Goal: Transaction & Acquisition: Purchase product/service

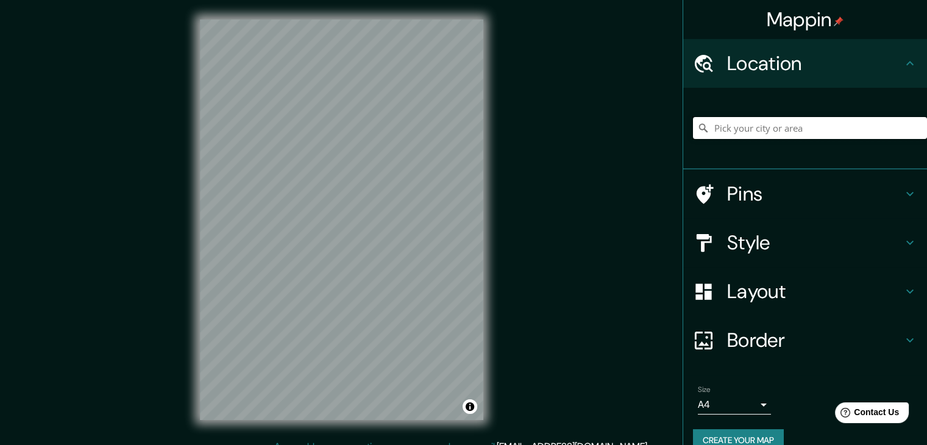
click at [467, 135] on input "Pick your city or area" at bounding box center [810, 128] width 234 height 22
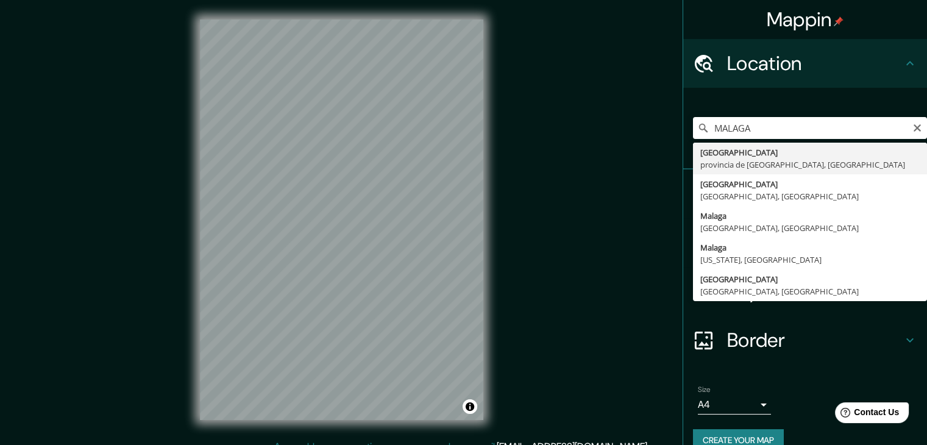
type input "Málaga, provincia de Málaga, España"
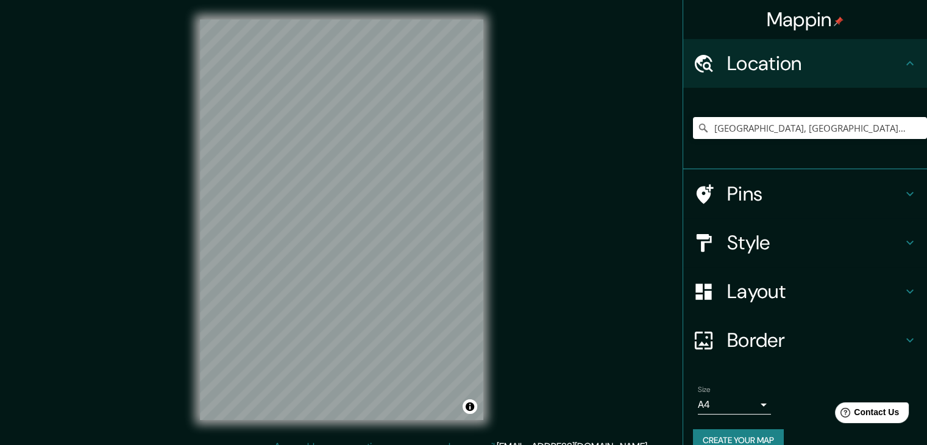
click at [467, 239] on h4 "Style" at bounding box center [814, 242] width 175 height 24
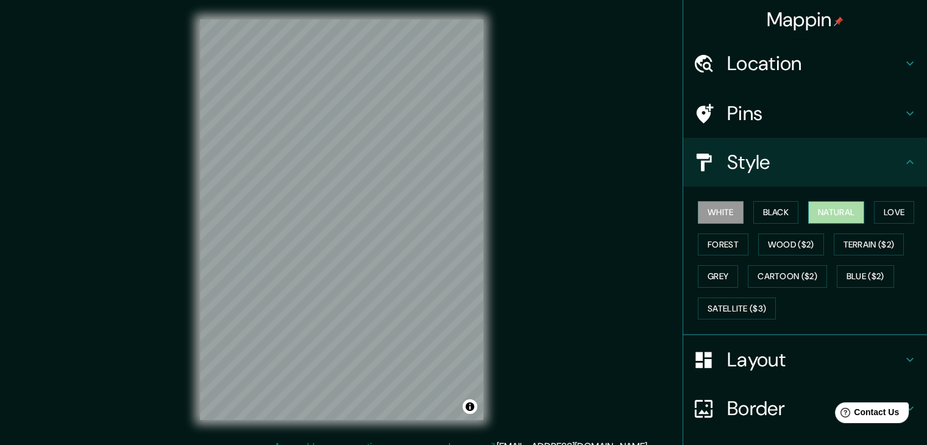
click at [467, 208] on button "Natural" at bounding box center [836, 212] width 56 height 23
click at [467, 165] on h4 "Style" at bounding box center [814, 162] width 175 height 24
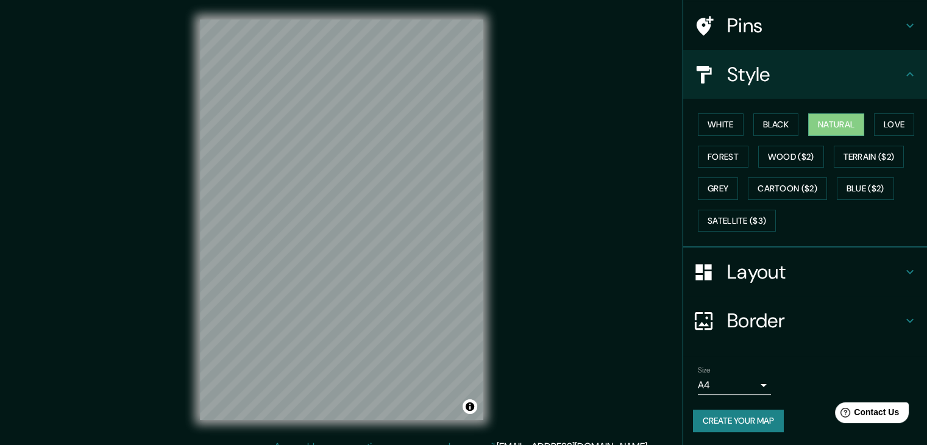
click at [467, 317] on h4 "Border" at bounding box center [814, 320] width 175 height 24
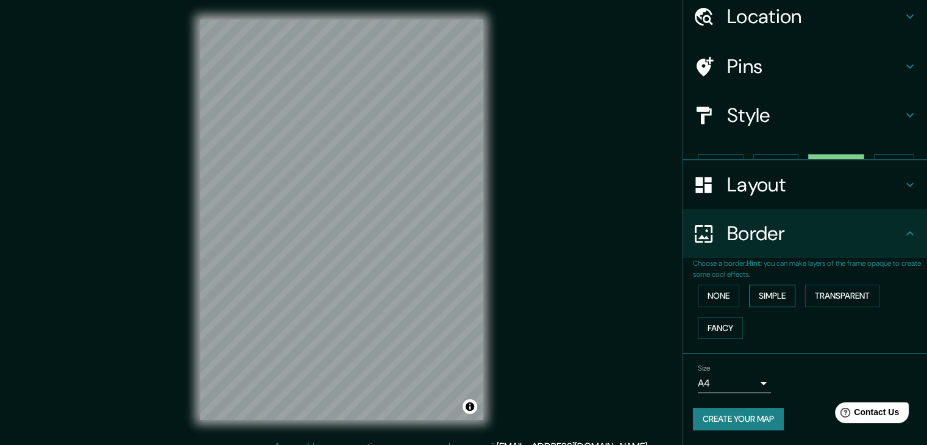
scroll to position [26, 0]
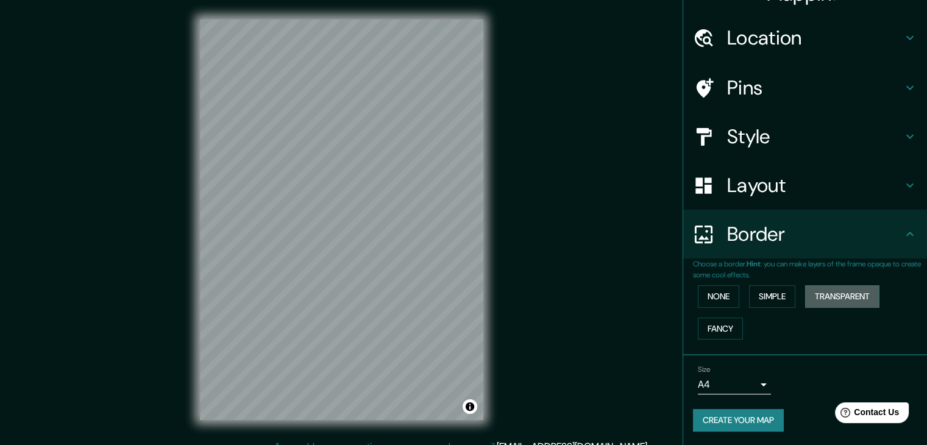
click at [467, 300] on button "Transparent" at bounding box center [842, 296] width 74 height 23
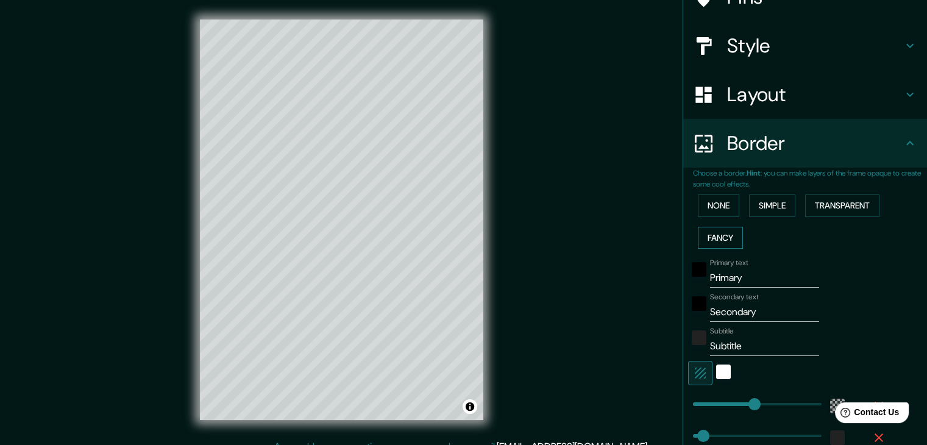
scroll to position [247, 0]
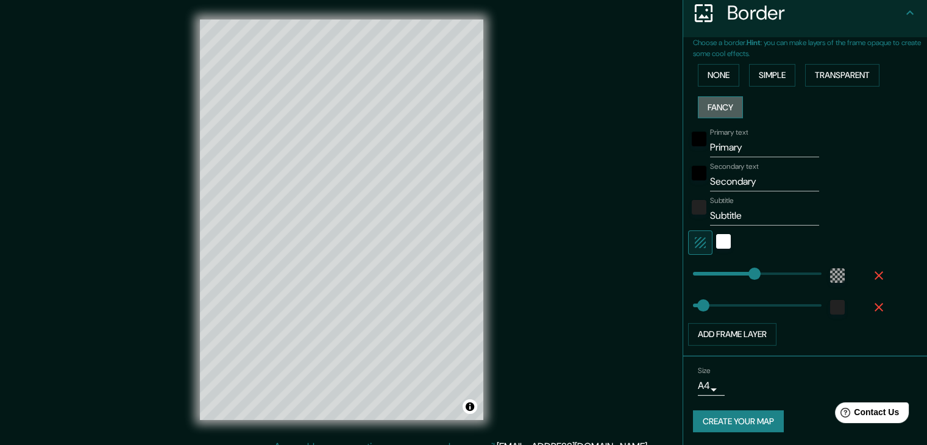
click at [467, 101] on button "Fancy" at bounding box center [720, 107] width 45 height 23
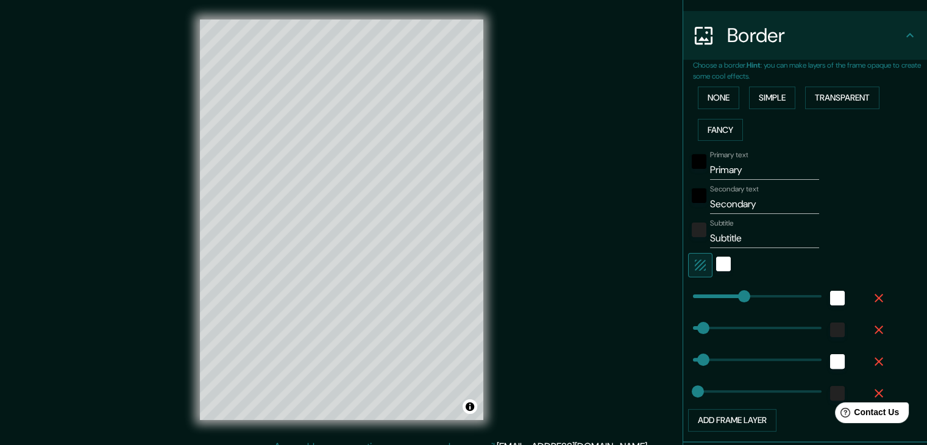
scroll to position [186, 0]
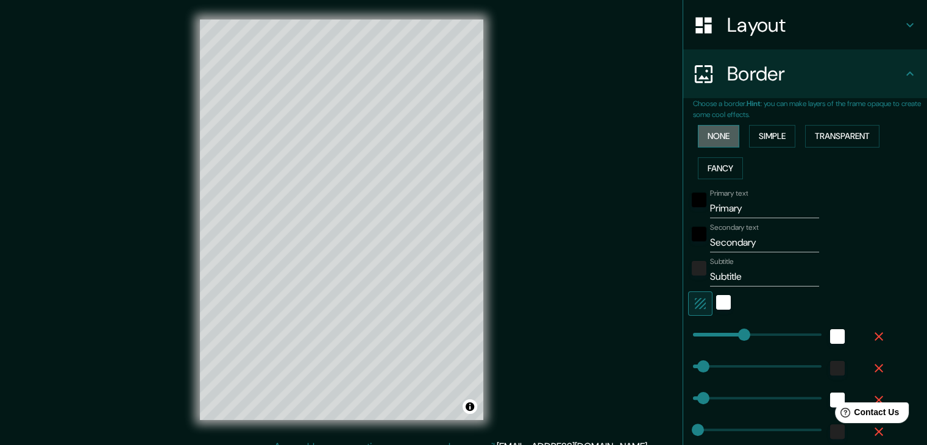
click at [467, 143] on button "None" at bounding box center [718, 136] width 41 height 23
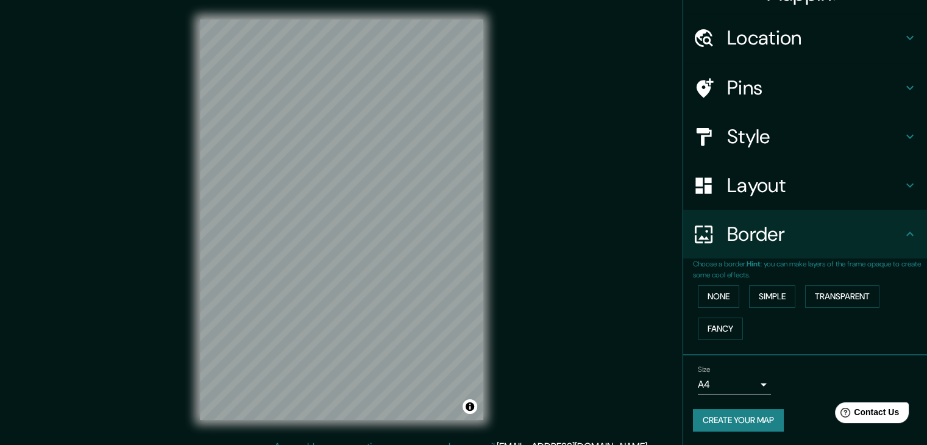
click at [467, 236] on h4 "Border" at bounding box center [814, 234] width 175 height 24
click at [467, 292] on button "Simple" at bounding box center [772, 296] width 46 height 23
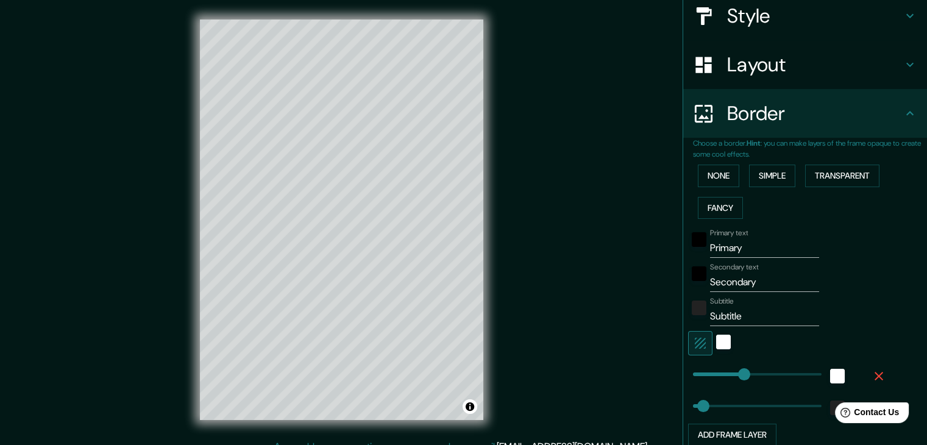
scroll to position [147, 0]
click at [467, 202] on button "Fancy" at bounding box center [720, 207] width 45 height 23
drag, startPoint x: 750, startPoint y: 247, endPoint x: 608, endPoint y: 250, distance: 142.6
click at [467, 250] on div "Mappin Location Málaga, provincia de Málaga, España Pins Style Layout Border Ch…" at bounding box center [463, 229] width 927 height 459
type input "M"
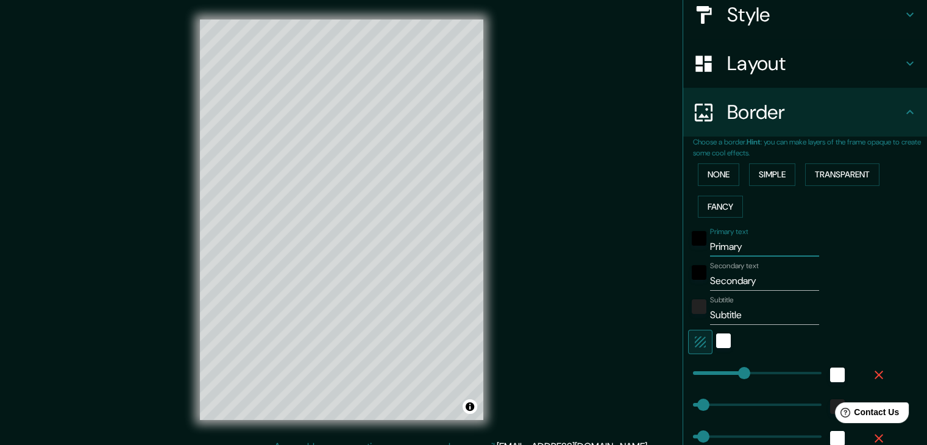
type input "37"
type input "19"
type input "MA"
type input "37"
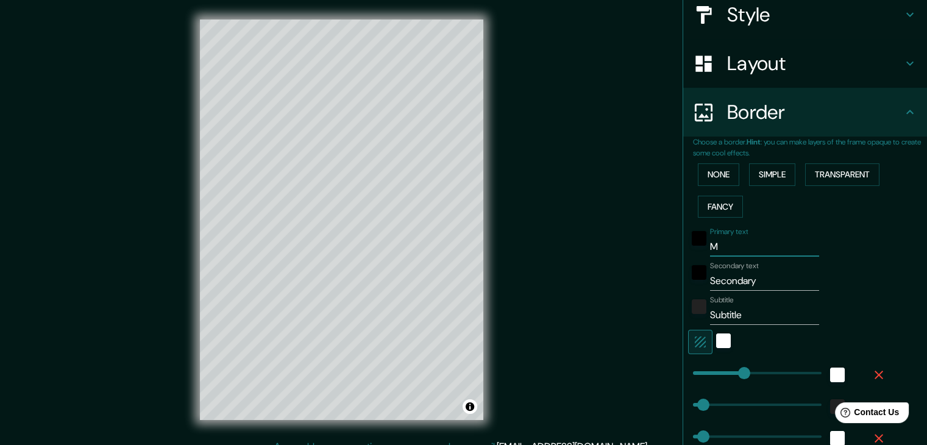
type input "37"
type input "19"
type input "MAL"
type input "37"
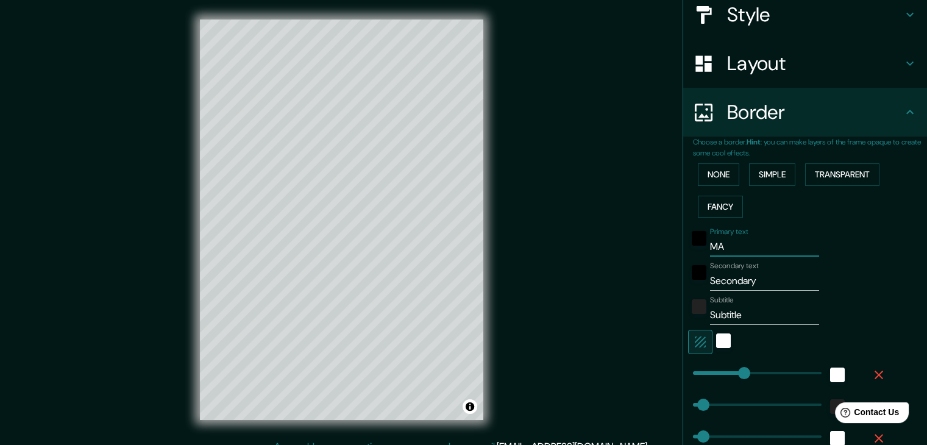
type input "19"
type input "MALA"
type input "37"
type input "19"
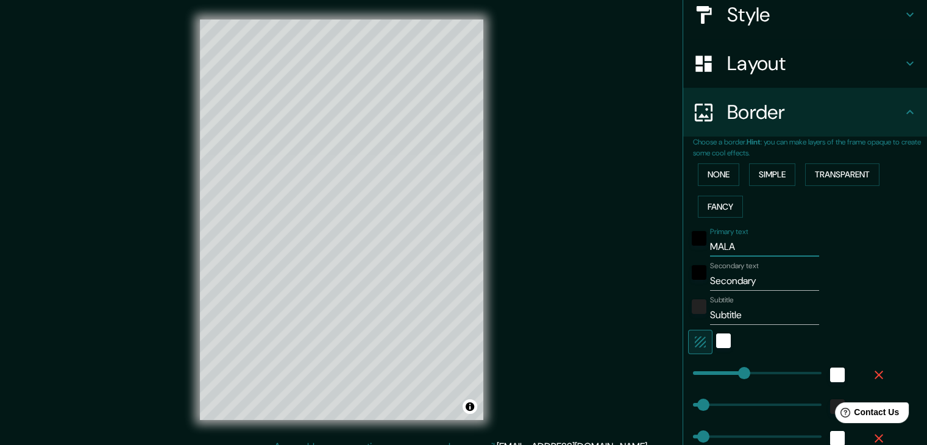
type input "MALAG"
type input "37"
type input "19"
type input "MALAGA"
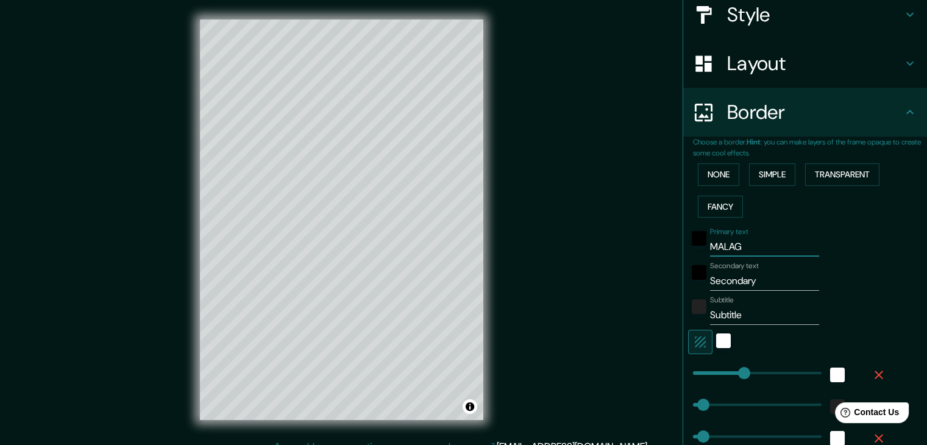
type input "37"
type input "19"
type input "MALAGA"
drag, startPoint x: 749, startPoint y: 283, endPoint x: 594, endPoint y: 288, distance: 155.4
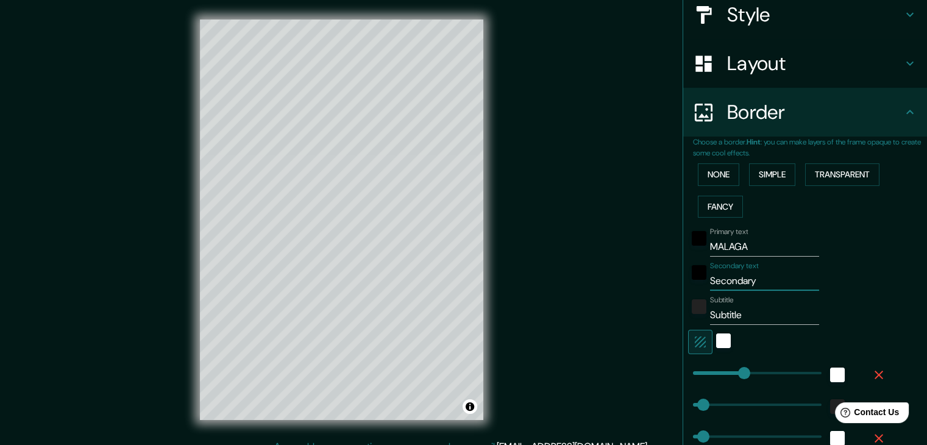
click at [467, 288] on div "Mappin Location Málaga, provincia de Málaga, España Pins Style Layout Border Ch…" at bounding box center [463, 229] width 927 height 459
type input "E"
type input "37"
type input "19"
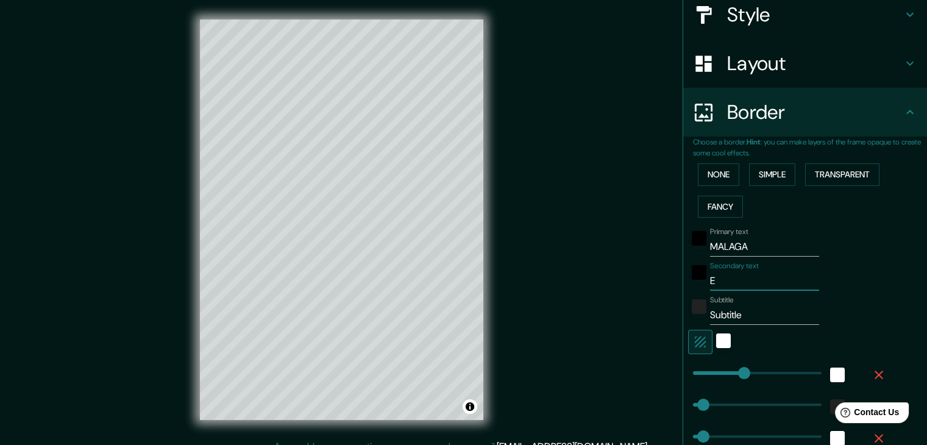
type input "ES"
type input "37"
type input "19"
type input "ESP"
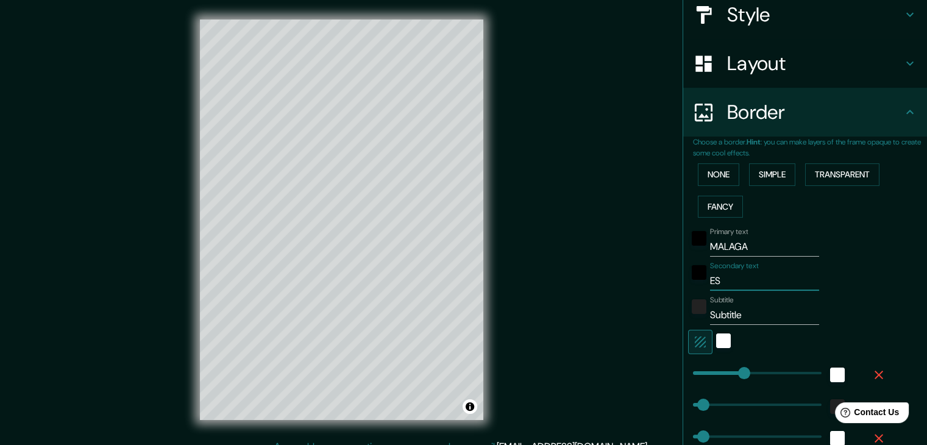
type input "37"
type input "19"
type input "ESPA"
type input "37"
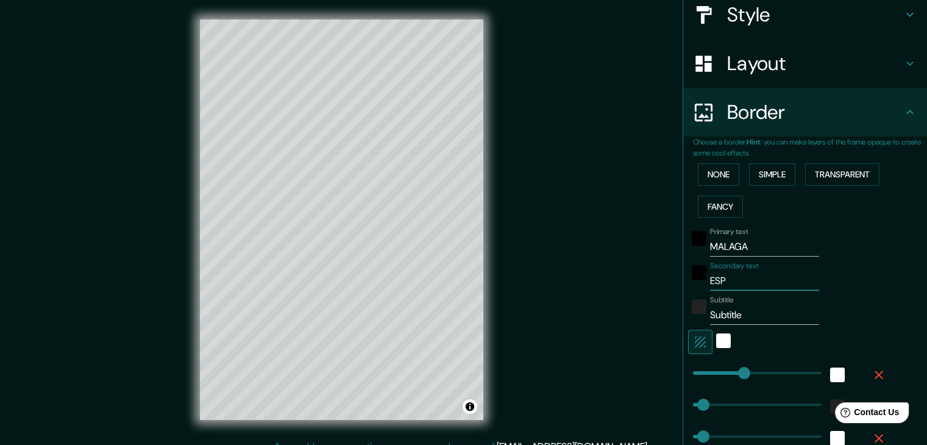
type input "37"
type input "19"
type input "ESPAÑ"
type input "37"
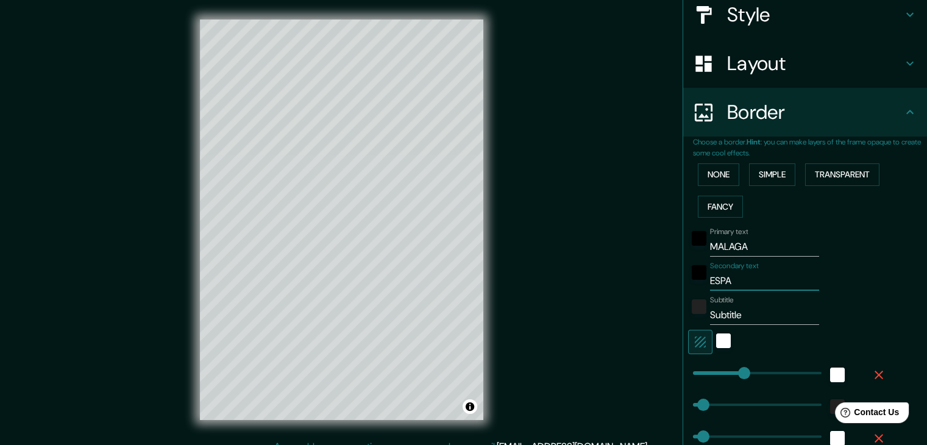
type input "19"
type input "ESPAÑA"
type input "37"
type input "19"
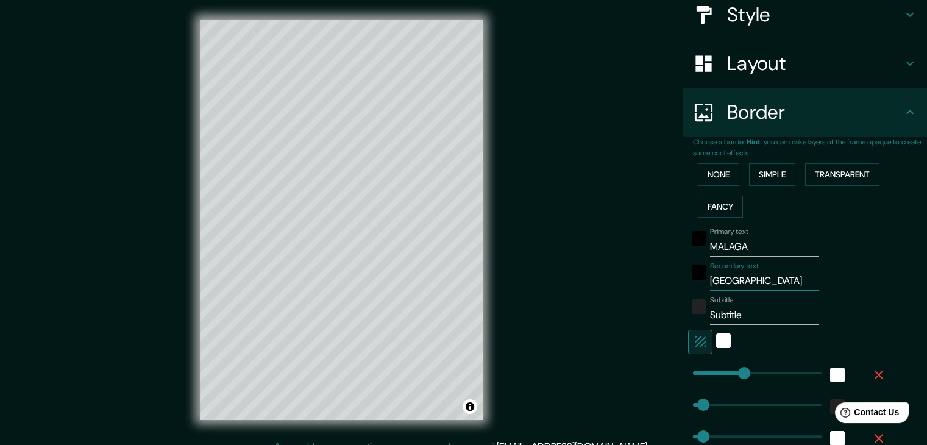
type input "ESPAÑA"
drag, startPoint x: 740, startPoint y: 320, endPoint x: 660, endPoint y: 325, distance: 80.0
click at [467, 325] on div "Mappin Location Málaga, provincia de Málaga, España Pins Style Layout Border Ch…" at bounding box center [463, 229] width 927 height 459
type input "37"
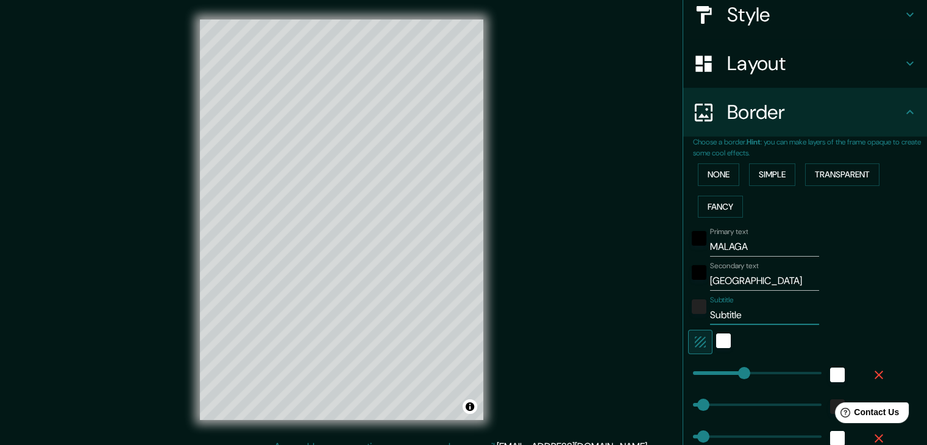
type input "19"
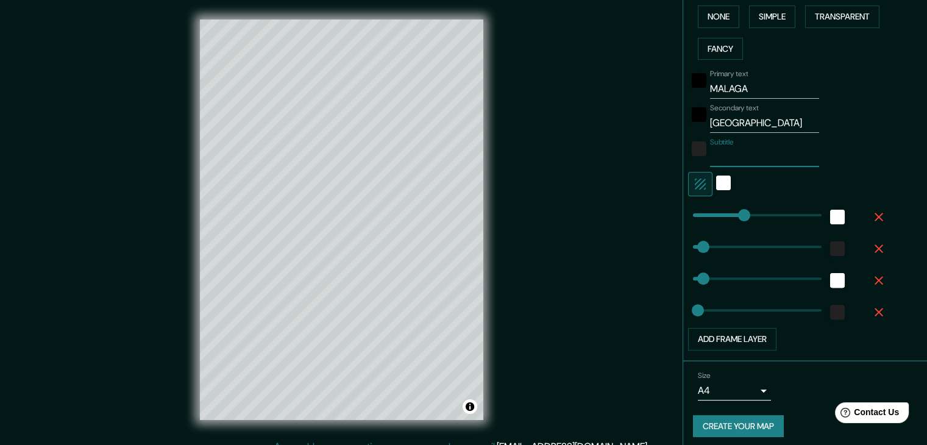
scroll to position [310, 0]
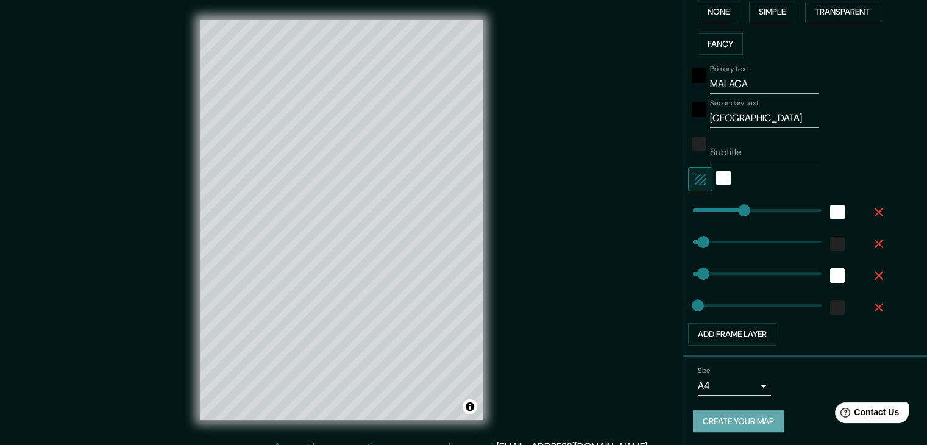
click at [467, 417] on button "Create your map" at bounding box center [738, 421] width 91 height 23
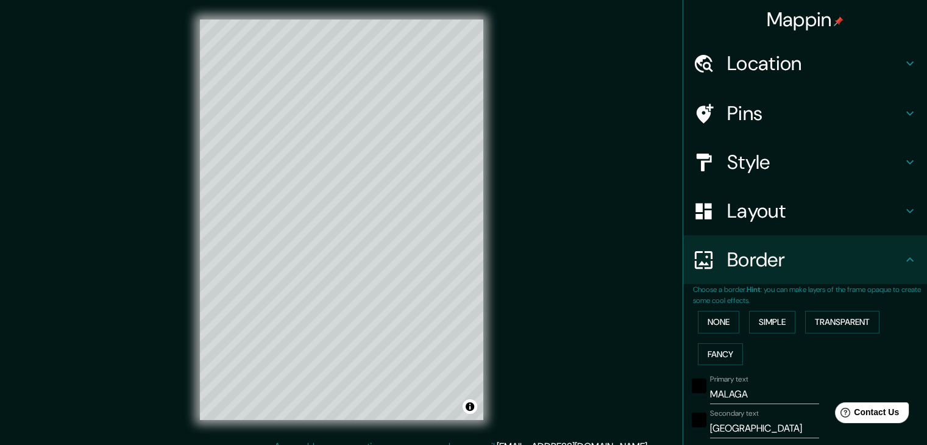
scroll to position [0, 0]
click at [467, 125] on div "Pins" at bounding box center [805, 113] width 244 height 49
type input "37"
type input "19"
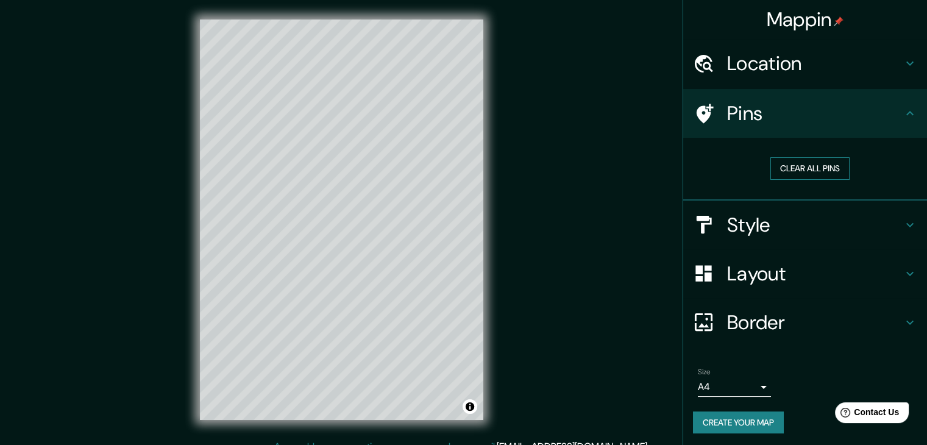
click at [467, 173] on button "Clear all pins" at bounding box center [809, 168] width 79 height 23
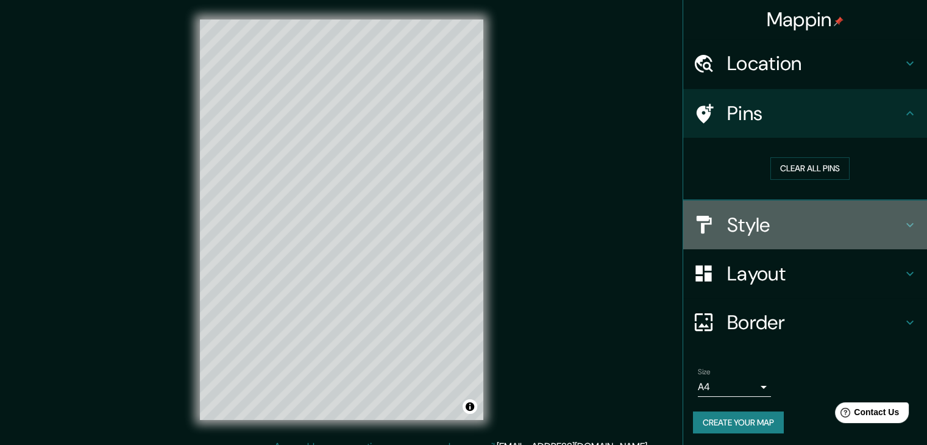
click at [467, 219] on h4 "Style" at bounding box center [814, 225] width 175 height 24
type input "37"
type input "19"
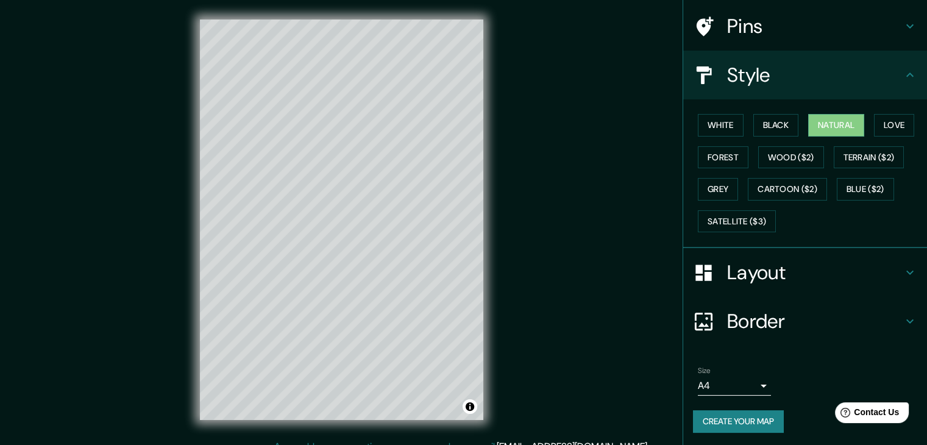
scroll to position [88, 0]
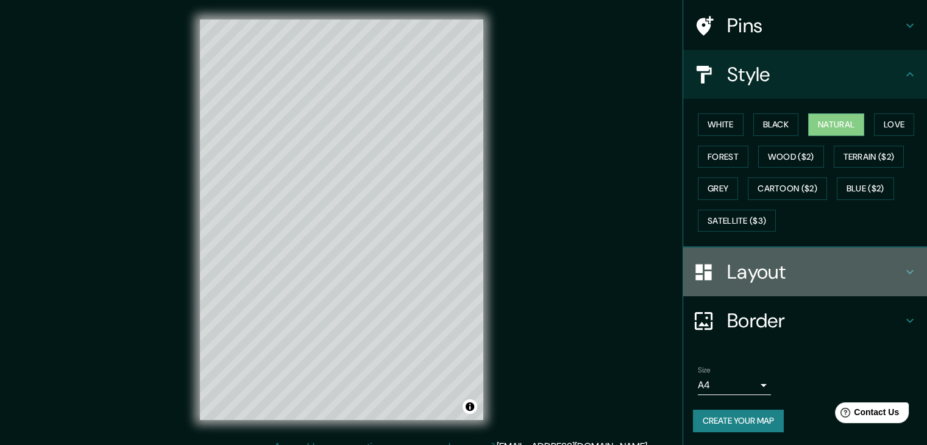
click at [467, 277] on h4 "Layout" at bounding box center [814, 272] width 175 height 24
type input "37"
type input "19"
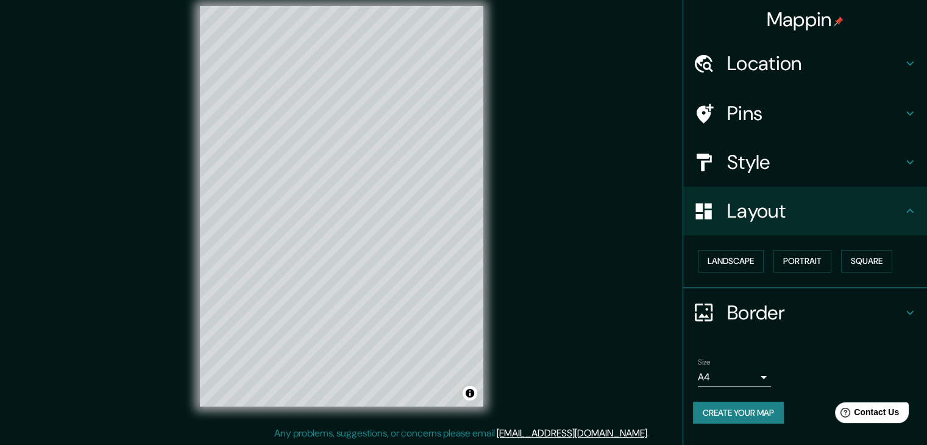
scroll to position [14, 0]
click at [467, 263] on button "Portrait" at bounding box center [802, 261] width 58 height 23
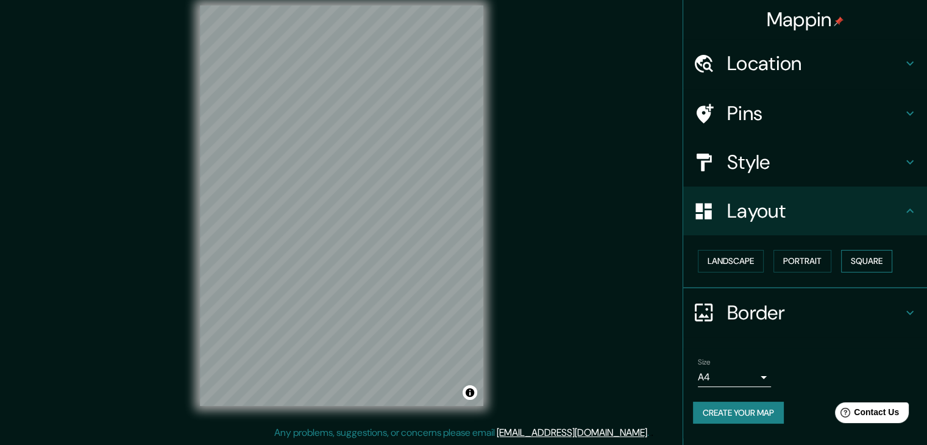
click at [467, 266] on button "Square" at bounding box center [866, 261] width 51 height 23
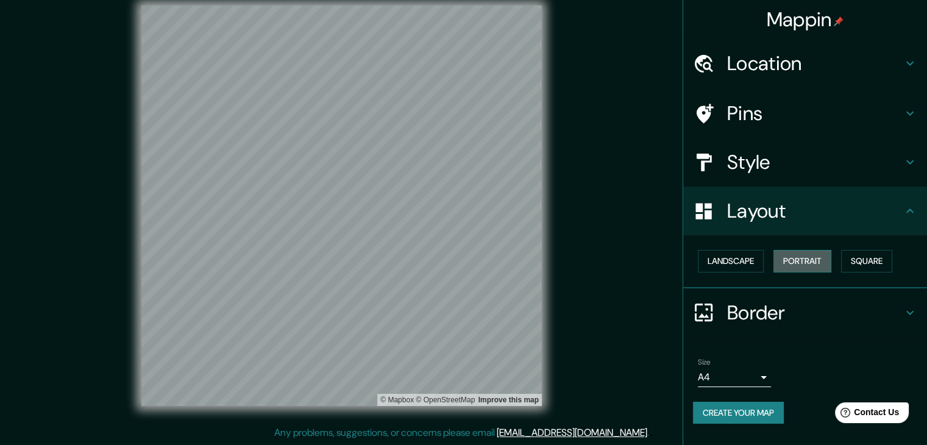
click at [467, 266] on button "Portrait" at bounding box center [802, 261] width 58 height 23
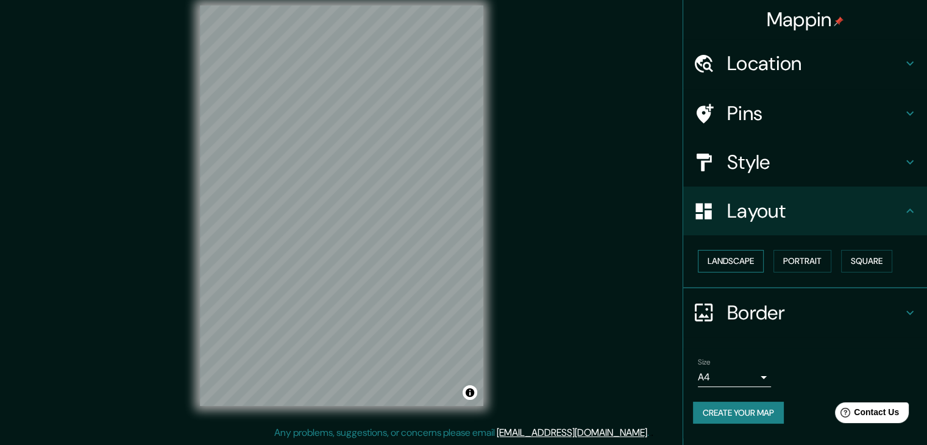
click at [467, 264] on button "Landscape" at bounding box center [731, 261] width 66 height 23
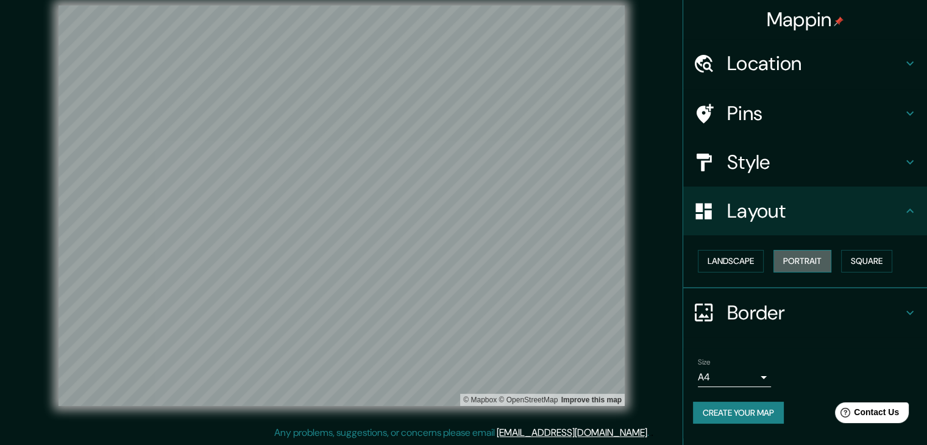
click at [467, 255] on button "Portrait" at bounding box center [802, 261] width 58 height 23
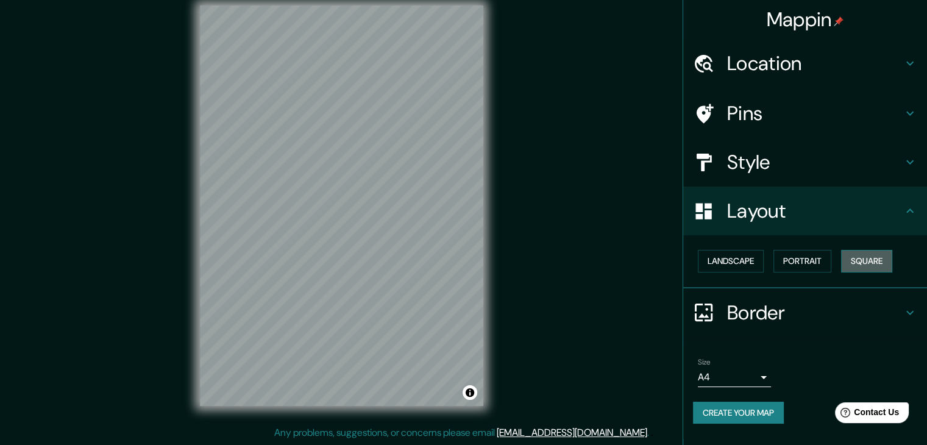
click at [467, 255] on button "Square" at bounding box center [866, 261] width 51 height 23
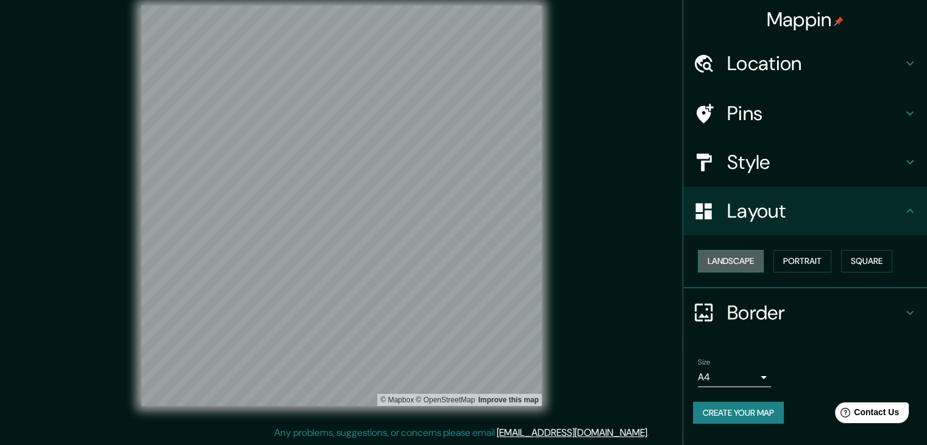
click at [467, 261] on button "Landscape" at bounding box center [731, 261] width 66 height 23
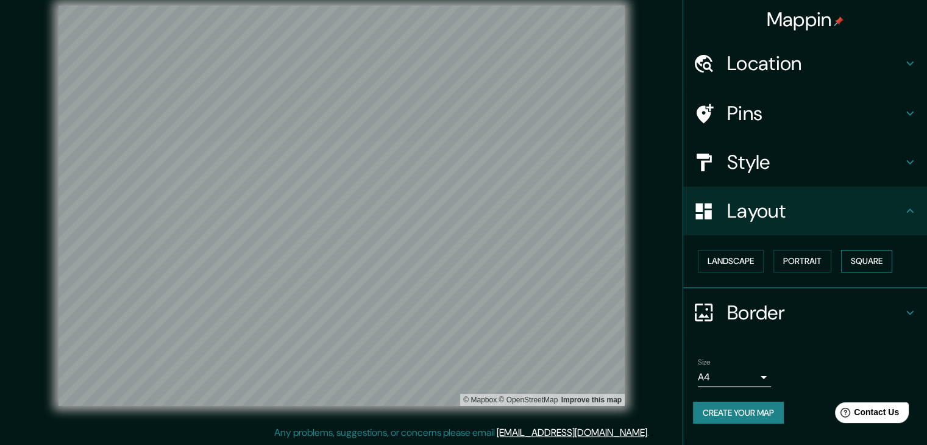
click at [467, 261] on button "Square" at bounding box center [866, 261] width 51 height 23
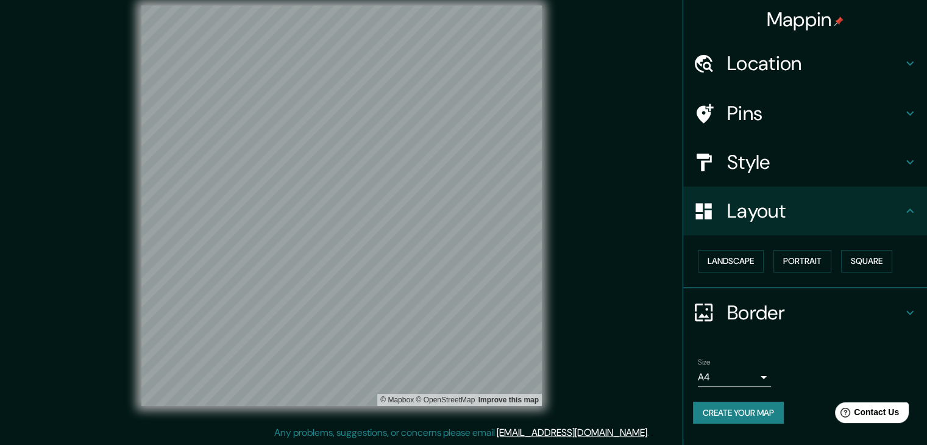
click at [467, 305] on h4 "Border" at bounding box center [814, 312] width 175 height 24
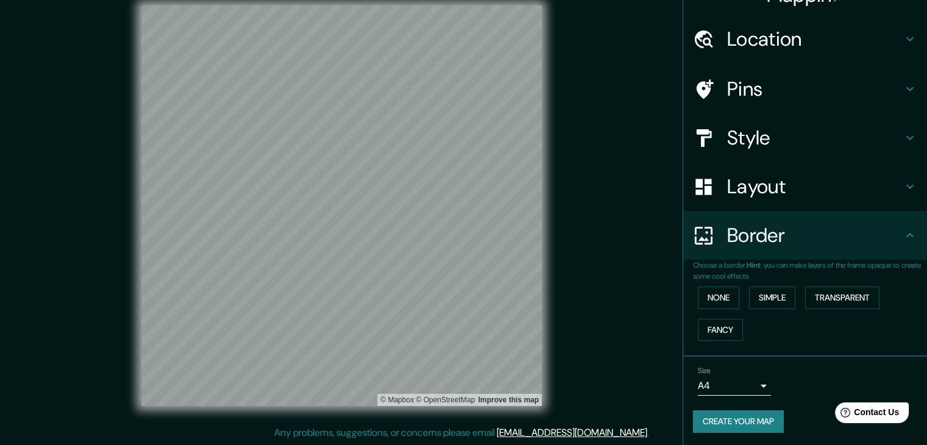
scroll to position [26, 0]
click at [467, 324] on button "Fancy" at bounding box center [720, 328] width 45 height 23
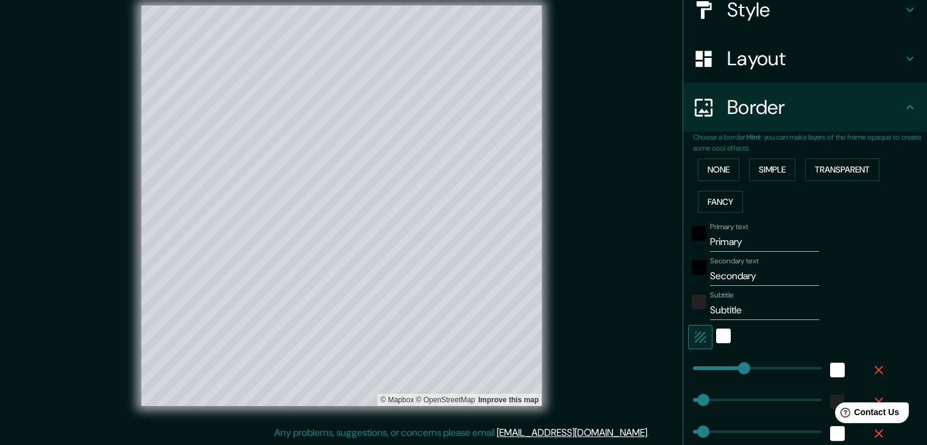
scroll to position [147, 0]
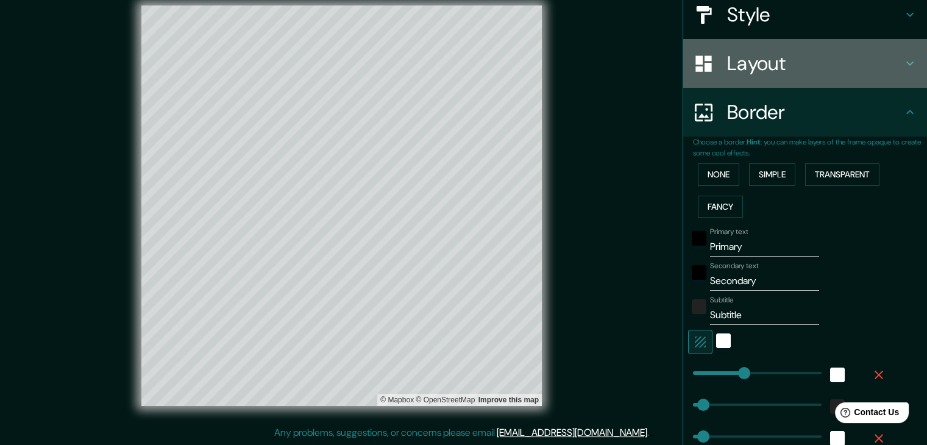
click at [467, 69] on h4 "Layout" at bounding box center [814, 63] width 175 height 24
type input "263"
type input "53"
type input "26"
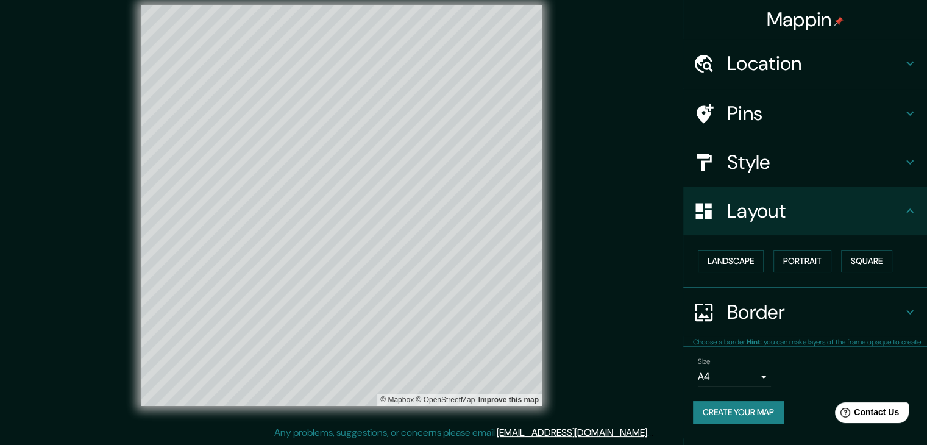
scroll to position [0, 0]
click at [467, 265] on button "Portrait" at bounding box center [802, 261] width 58 height 23
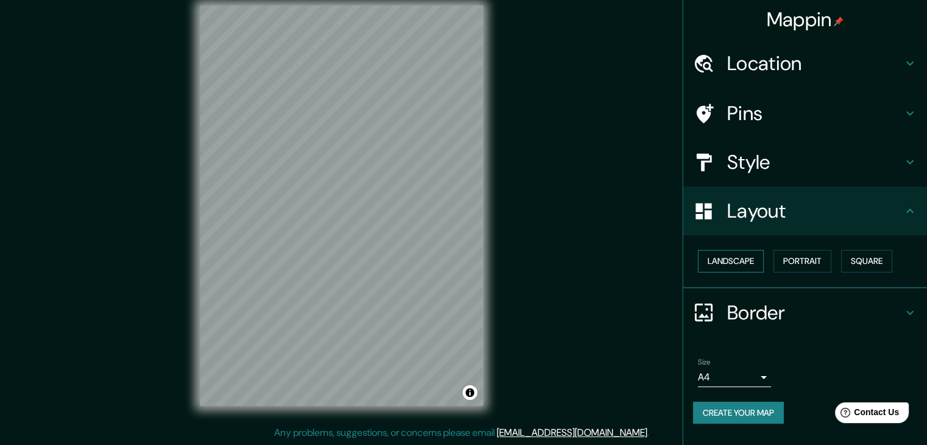
click at [467, 265] on button "Landscape" at bounding box center [731, 261] width 66 height 23
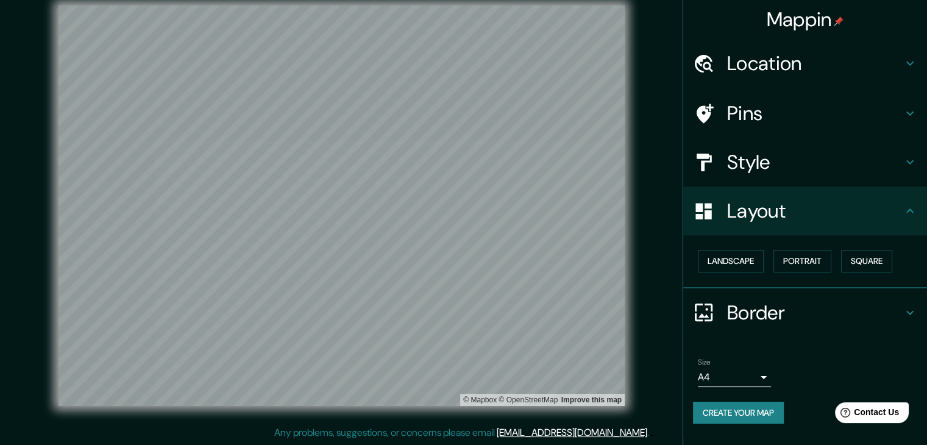
click at [467, 310] on h4 "Border" at bounding box center [814, 312] width 175 height 24
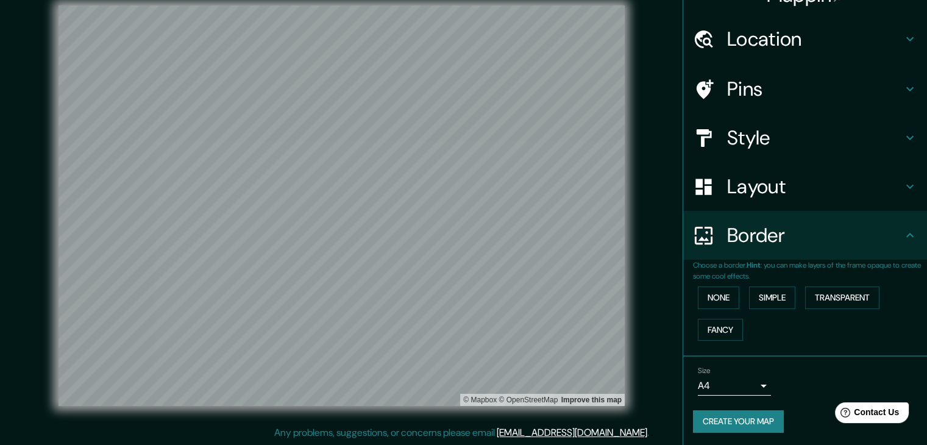
scroll to position [26, 0]
click at [467, 327] on button "Fancy" at bounding box center [720, 328] width 45 height 23
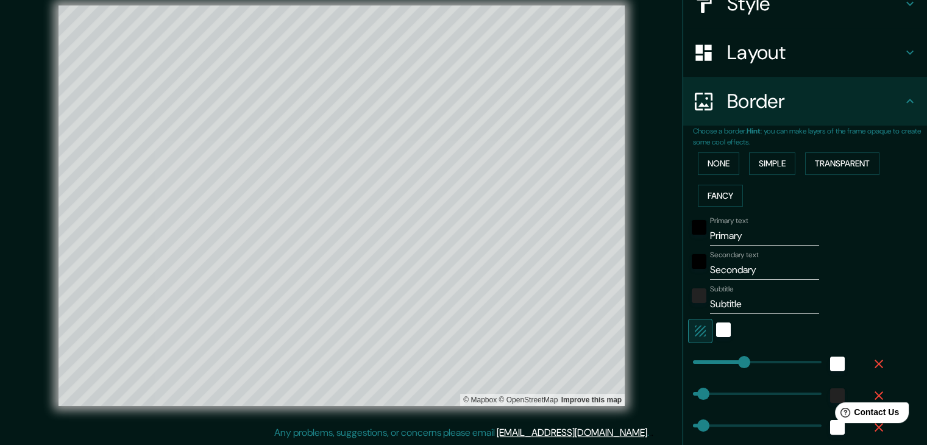
scroll to position [208, 0]
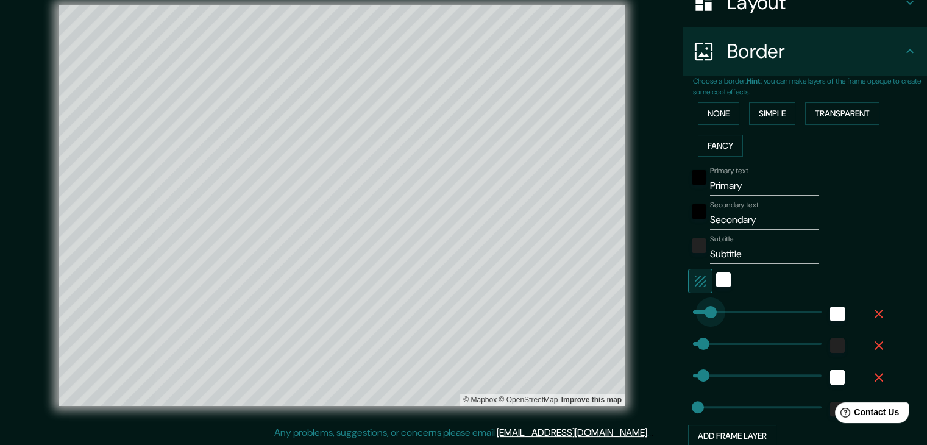
type input "103"
drag, startPoint x: 739, startPoint y: 313, endPoint x: 698, endPoint y: 317, distance: 41.1
type input "74"
type input "37"
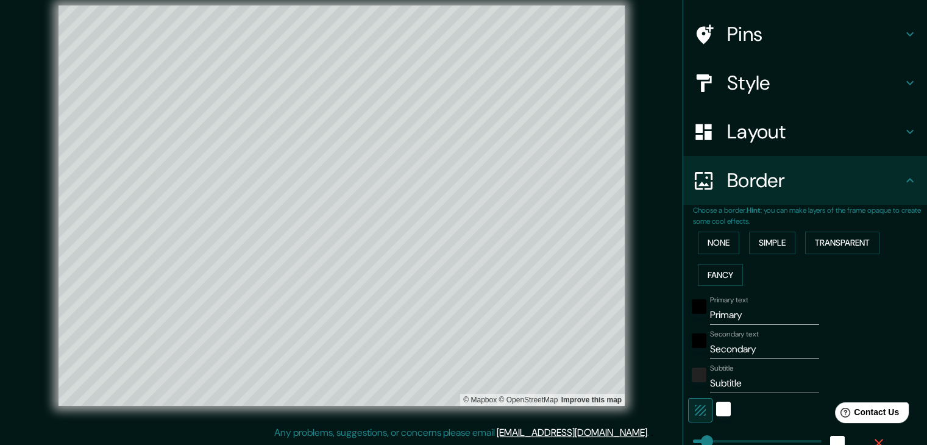
scroll to position [66, 0]
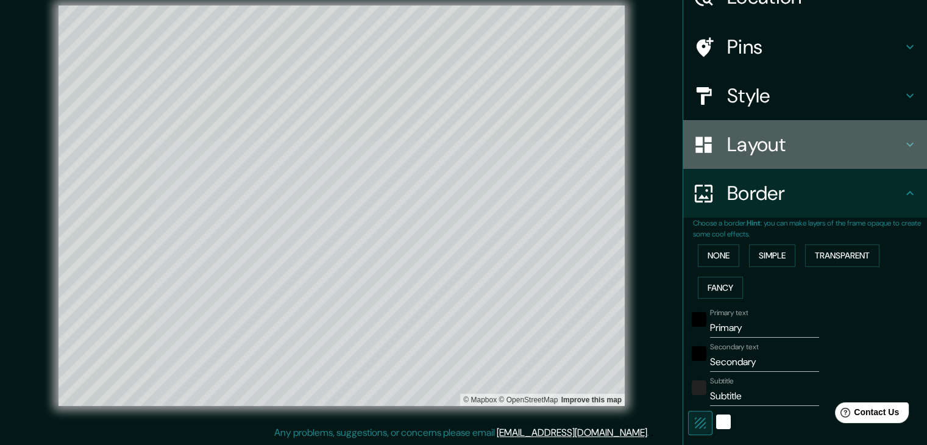
click at [467, 142] on h4 "Layout" at bounding box center [814, 144] width 175 height 24
type input "74"
type input "37"
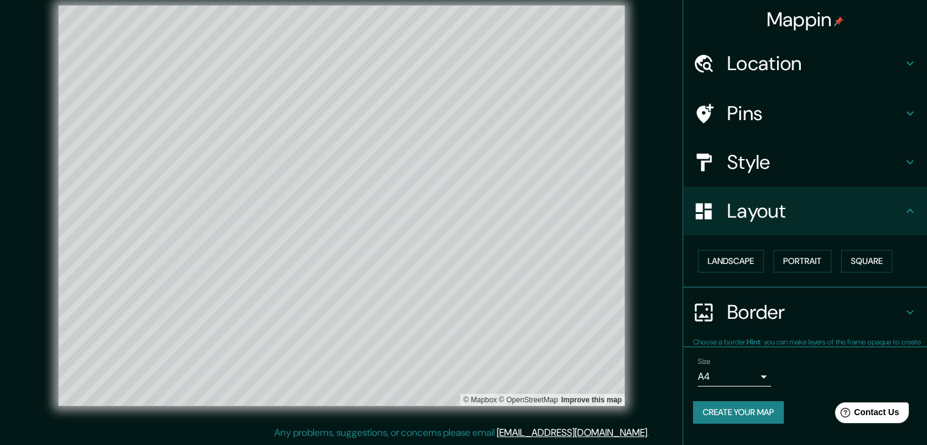
scroll to position [0, 0]
click at [467, 254] on button "Portrait" at bounding box center [802, 261] width 58 height 23
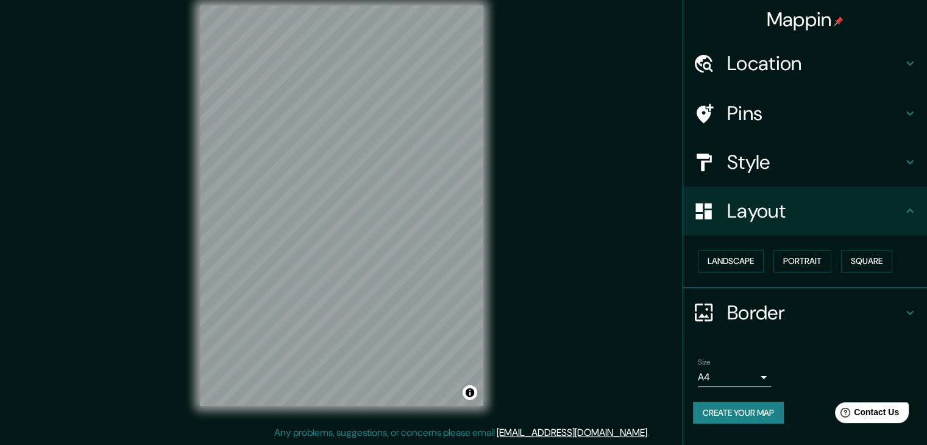
click at [467, 314] on h4 "Border" at bounding box center [814, 312] width 175 height 24
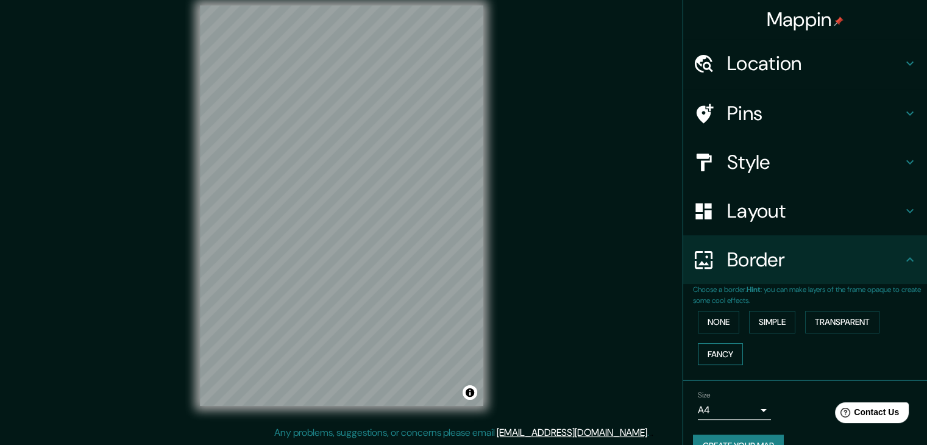
click at [467, 356] on button "Fancy" at bounding box center [720, 354] width 45 height 23
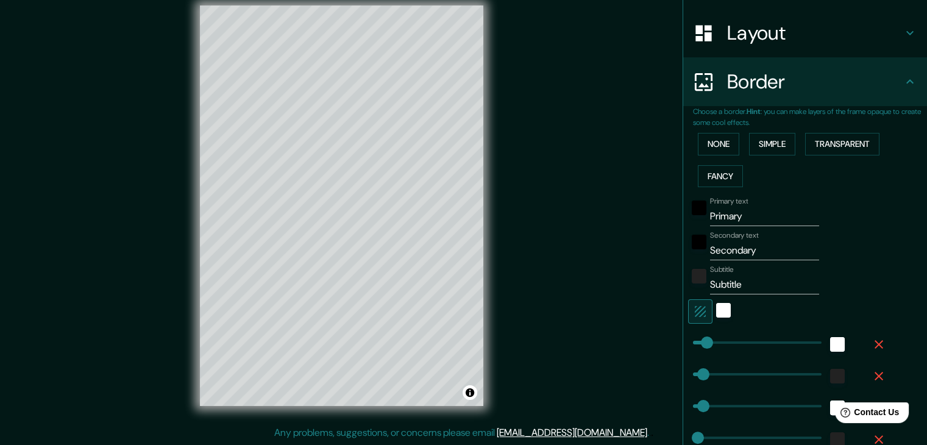
scroll to position [183, 0]
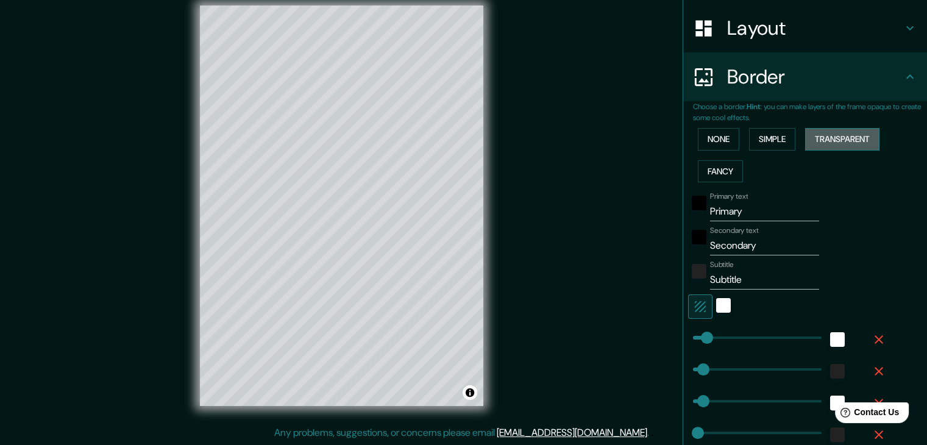
click at [467, 132] on button "Transparent" at bounding box center [842, 139] width 74 height 23
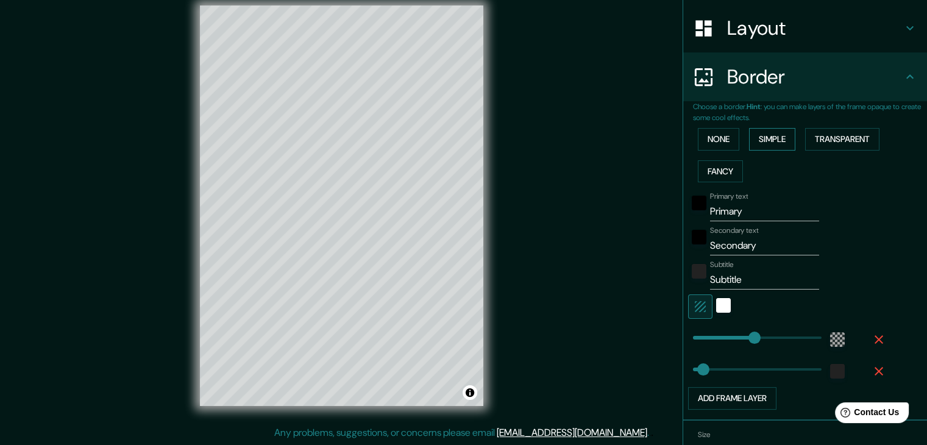
click at [467, 143] on button "Simple" at bounding box center [772, 139] width 46 height 23
click at [467, 158] on div "None Simple Transparent Fancy" at bounding box center [810, 155] width 234 height 64
click at [467, 171] on button "Fancy" at bounding box center [720, 171] width 45 height 23
click at [467, 132] on button "Simple" at bounding box center [772, 139] width 46 height 23
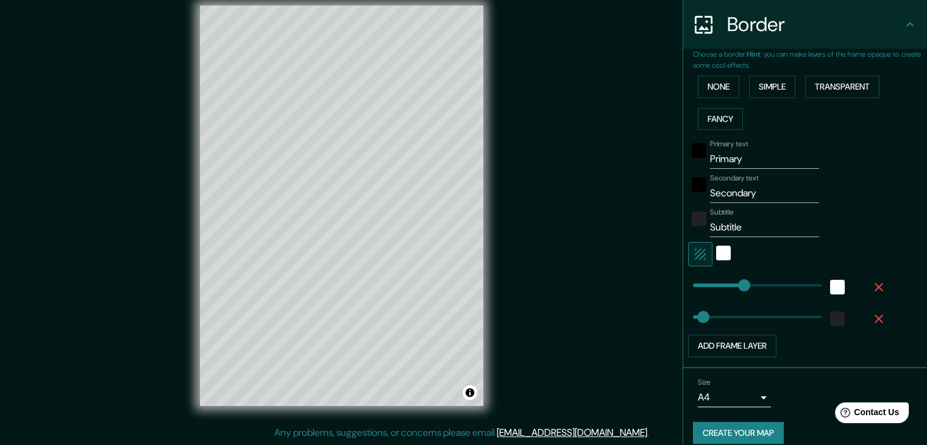
scroll to position [247, 0]
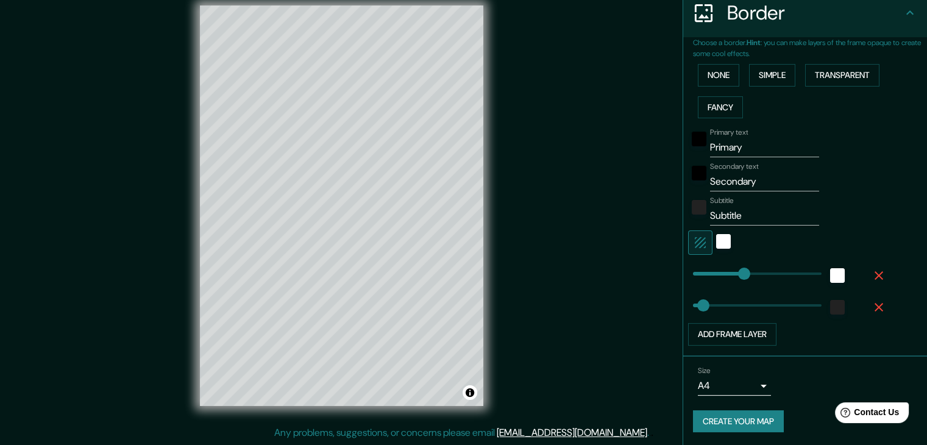
click at [467, 422] on button "Create your map" at bounding box center [738, 421] width 91 height 23
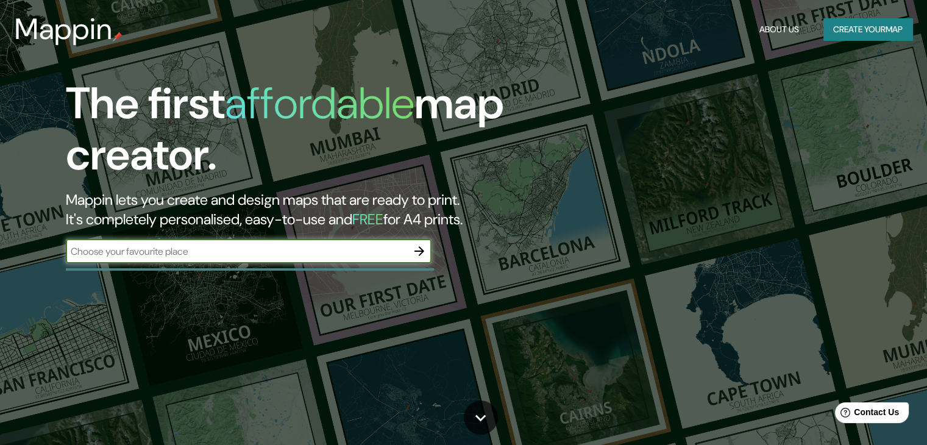
click at [329, 249] on input "text" at bounding box center [236, 251] width 341 height 14
type input "HOUTON"
click at [422, 250] on icon "button" at bounding box center [419, 251] width 10 height 10
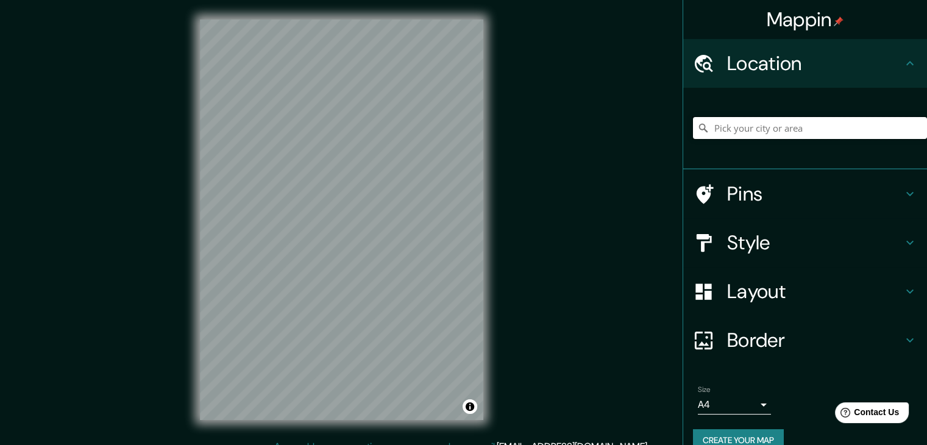
click at [768, 122] on input "Pick your city or area" at bounding box center [810, 128] width 234 height 22
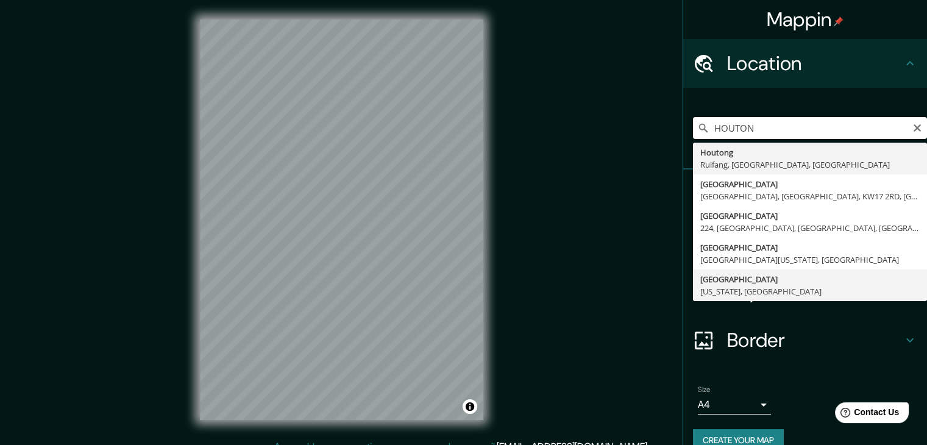
type input "[GEOGRAPHIC_DATA], [US_STATE], [GEOGRAPHIC_DATA]"
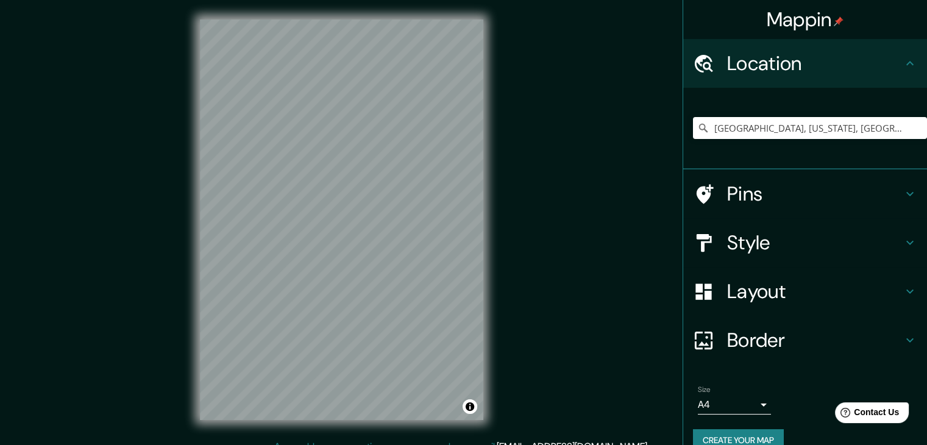
click at [824, 244] on h4 "Style" at bounding box center [814, 242] width 175 height 24
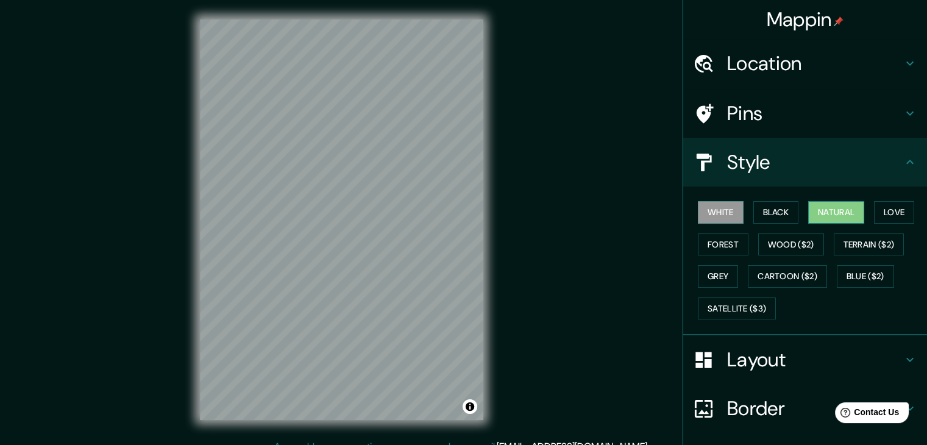
click at [849, 213] on button "Natural" at bounding box center [836, 212] width 56 height 23
click at [787, 365] on h4 "Layout" at bounding box center [814, 359] width 175 height 24
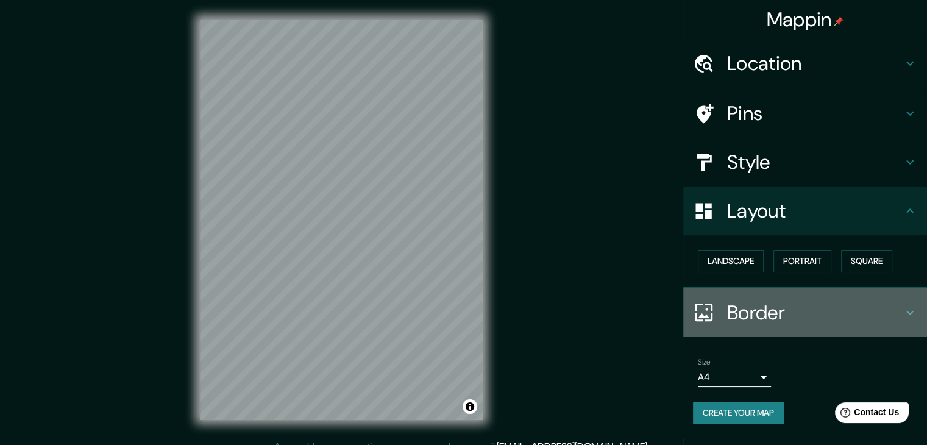
click at [759, 308] on h4 "Border" at bounding box center [814, 312] width 175 height 24
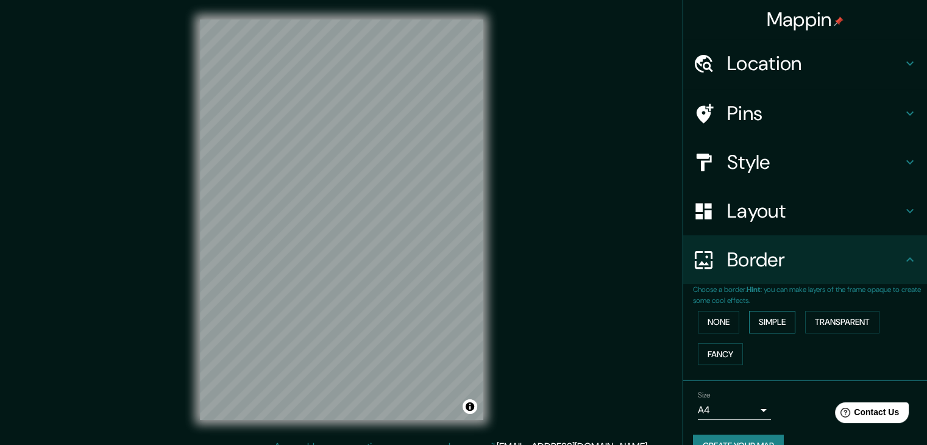
click at [781, 316] on button "Simple" at bounding box center [772, 322] width 46 height 23
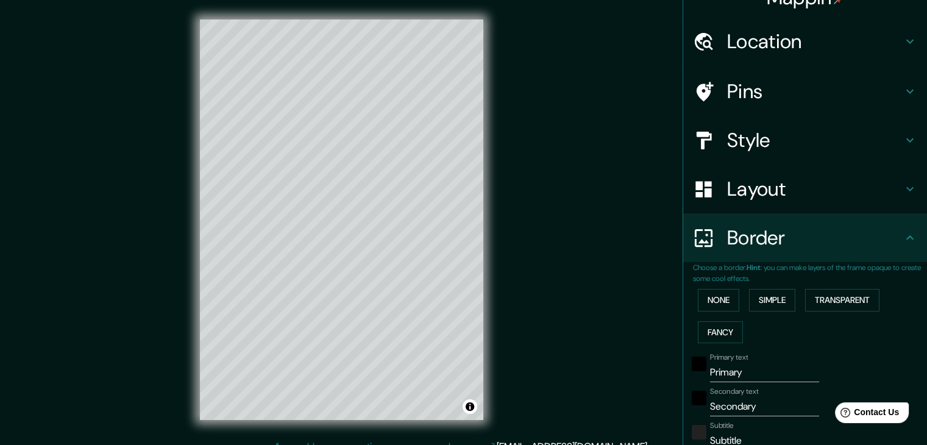
scroll to position [61, 0]
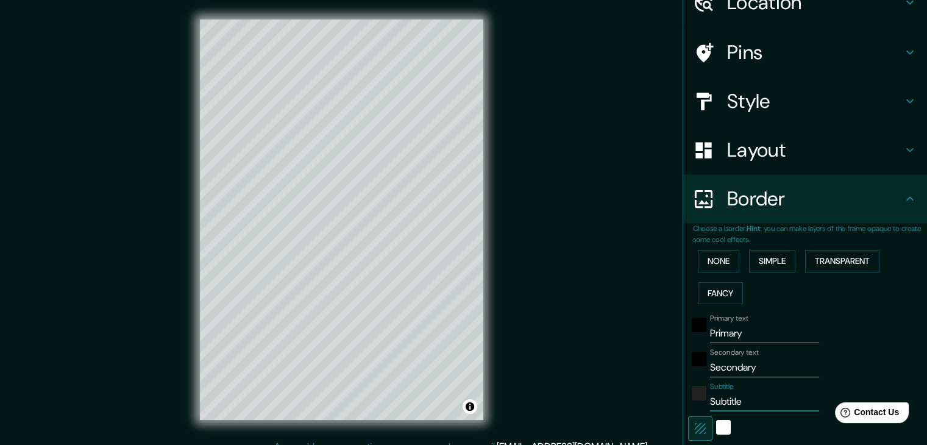
drag, startPoint x: 739, startPoint y: 400, endPoint x: 692, endPoint y: 403, distance: 46.4
click at [692, 403] on div "Subtitle Subtitle" at bounding box center [788, 396] width 200 height 29
type input "37"
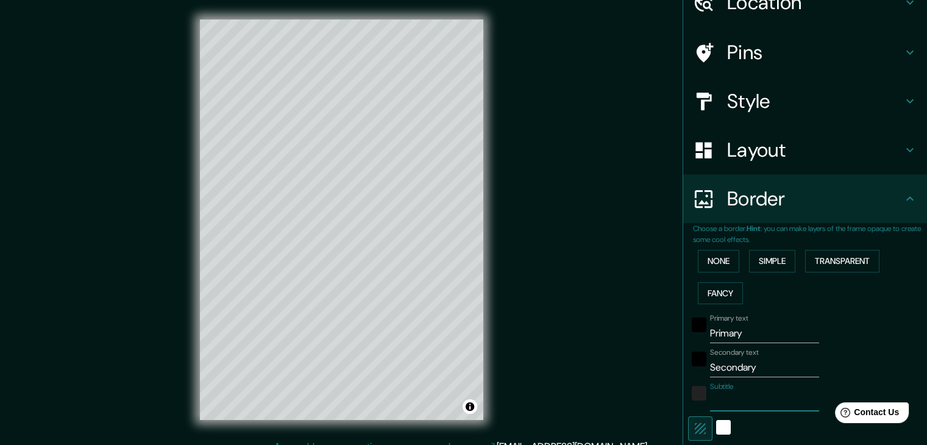
type input "37"
drag, startPoint x: 756, startPoint y: 335, endPoint x: 591, endPoint y: 330, distance: 165.2
click at [589, 330] on div "Mappin Location [GEOGRAPHIC_DATA], [US_STATE], [GEOGRAPHIC_DATA] Pins Style Lay…" at bounding box center [463, 229] width 927 height 459
type input "H"
type input "37"
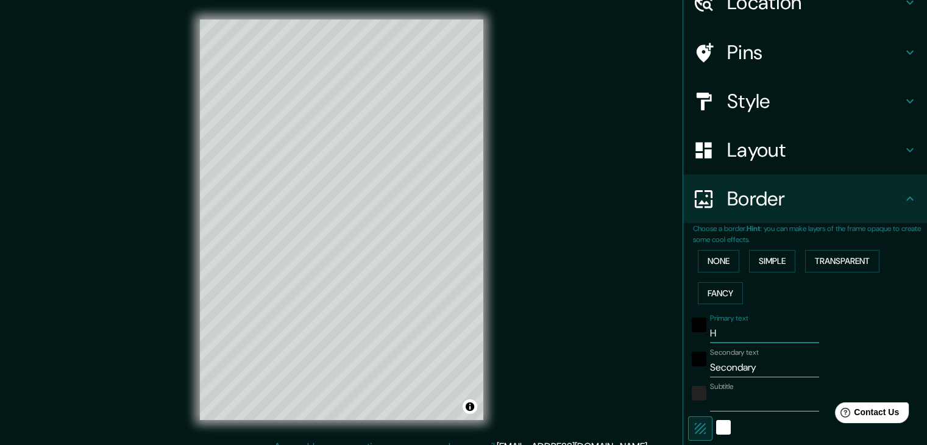
type input "HO"
type input "37"
type input "HOU"
type input "37"
type input "HOUT"
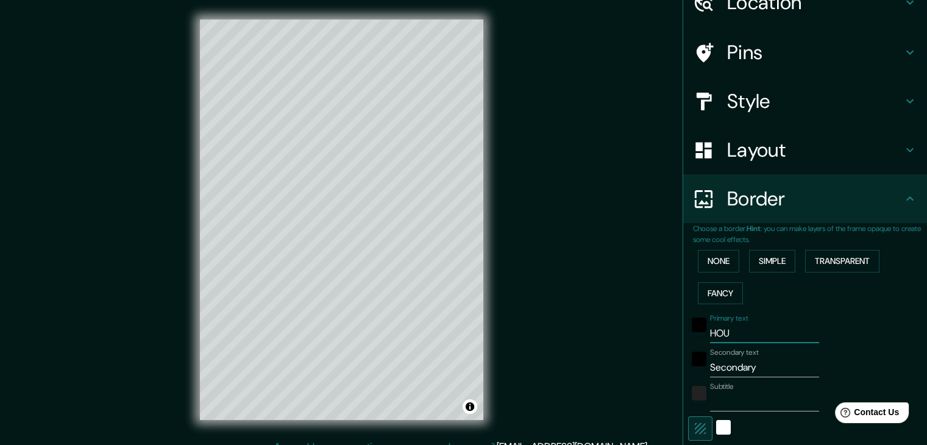
type input "37"
type input "HOUTSO"
type input "37"
type input "[PERSON_NAME]"
type input "37"
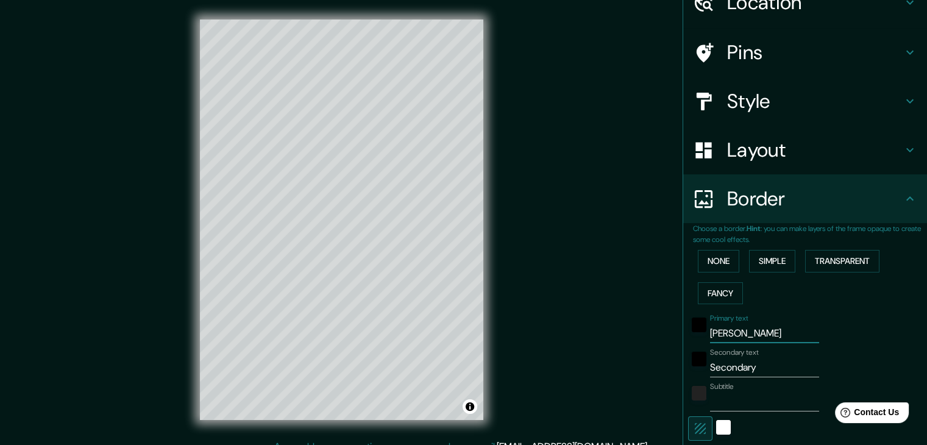
type input "HOUTSO"
type input "37"
type input "[PERSON_NAME]"
type input "37"
type input "HOUT"
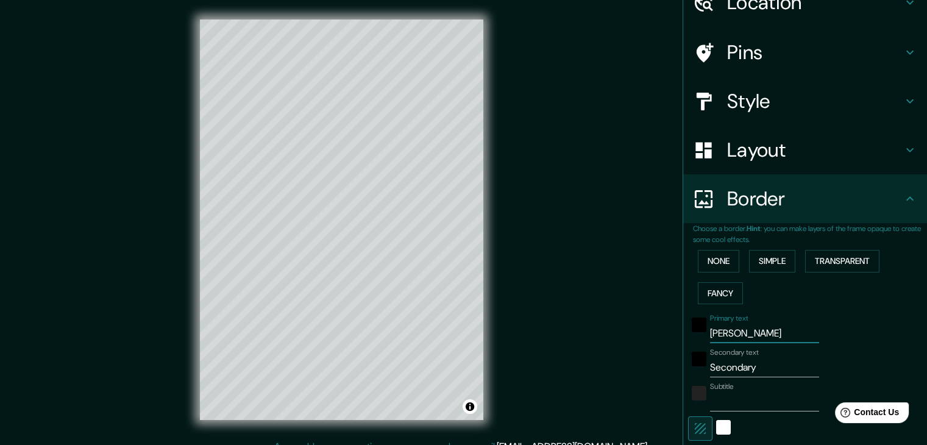
type input "37"
type input "HOU"
type input "37"
type input "HOUS"
type input "37"
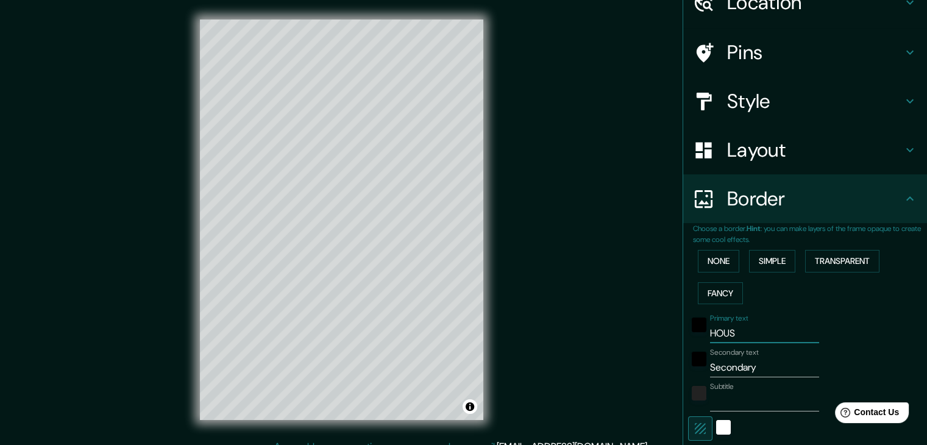
type input "HOUST"
type input "37"
type input "HOUSTO"
type input "37"
type input "[GEOGRAPHIC_DATA]"
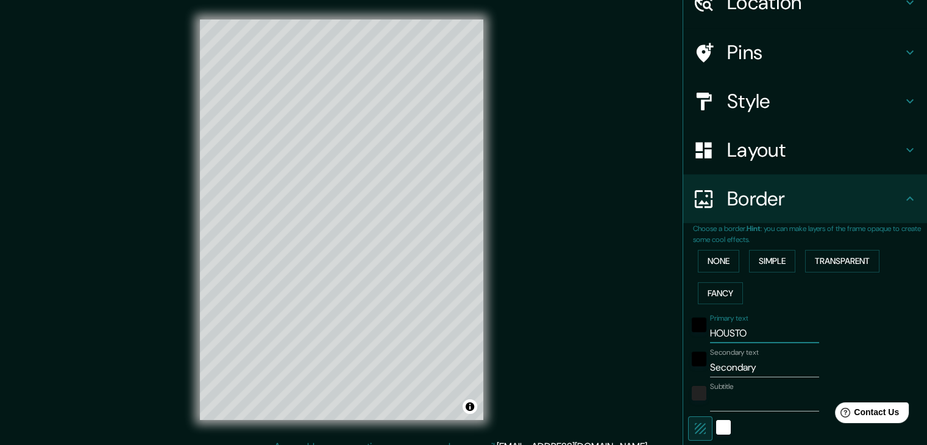
type input "37"
type input "[GEOGRAPHIC_DATA]"
drag, startPoint x: 760, startPoint y: 369, endPoint x: 670, endPoint y: 373, distance: 90.3
click at [670, 373] on div "Mappin Location [GEOGRAPHIC_DATA], [US_STATE], [GEOGRAPHIC_DATA] Pins Style Lay…" at bounding box center [463, 229] width 927 height 459
type input "E"
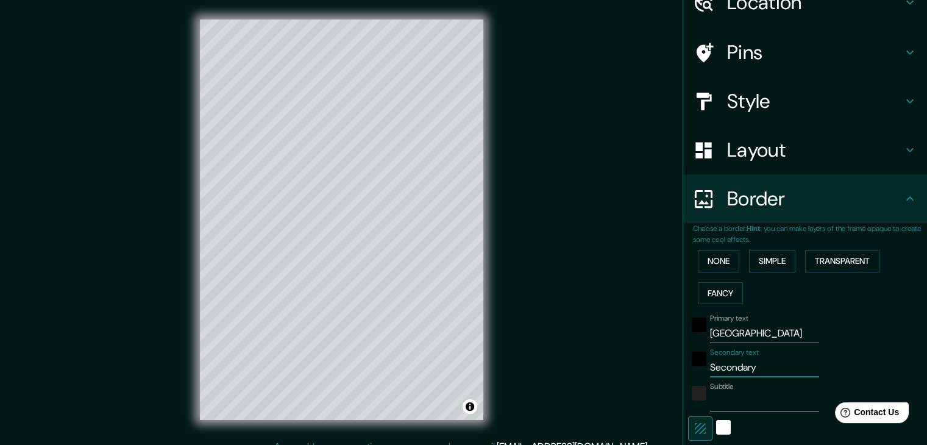
type input "37"
type input "EE"
type input "37"
type input "EE."
type input "37"
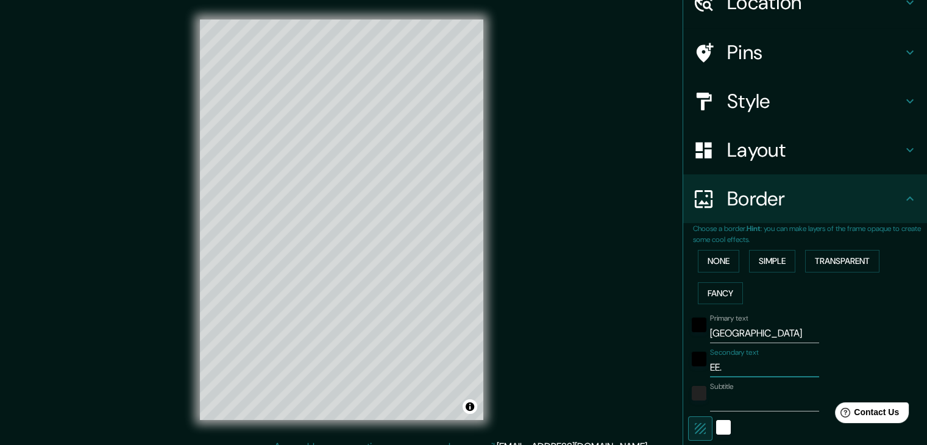
type input "EE.U"
type input "37"
type input "EE.UU"
type input "37"
type input "EE.UU."
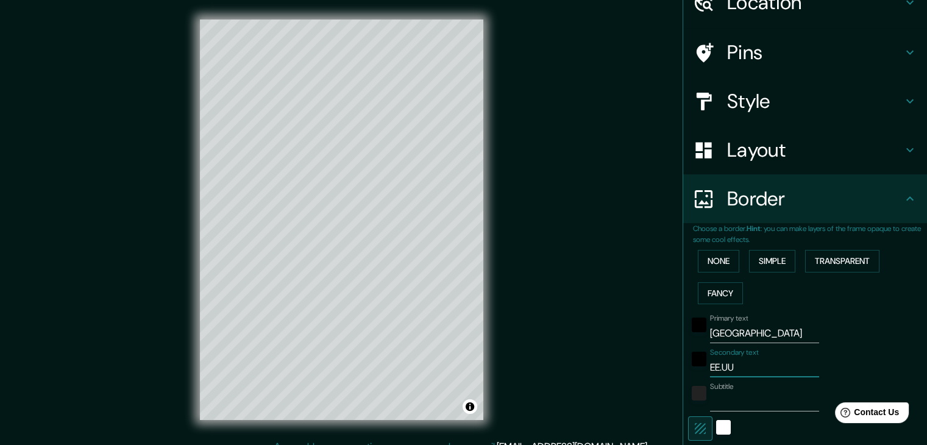
type input "37"
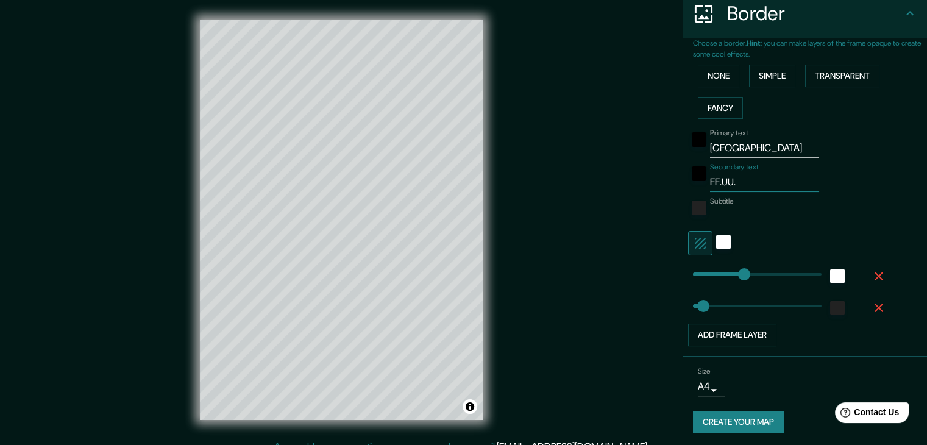
scroll to position [247, 0]
type input "EE.UU."
click at [731, 417] on button "Create your map" at bounding box center [738, 421] width 91 height 23
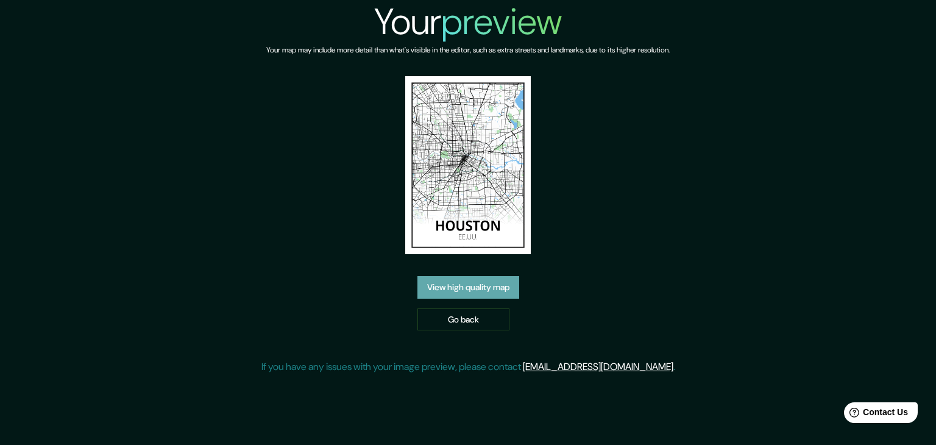
click at [453, 294] on link "View high quality map" at bounding box center [468, 287] width 102 height 23
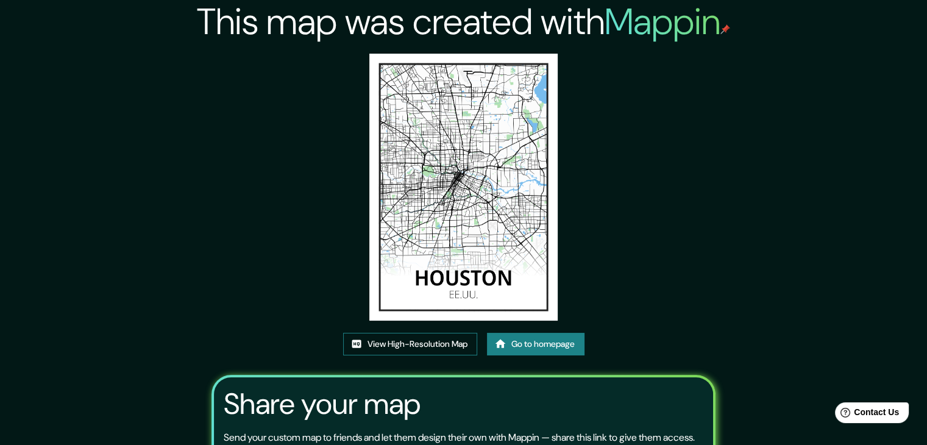
click at [441, 339] on link "View High-Resolution Map" at bounding box center [410, 344] width 134 height 23
